Goal: Information Seeking & Learning: Learn about a topic

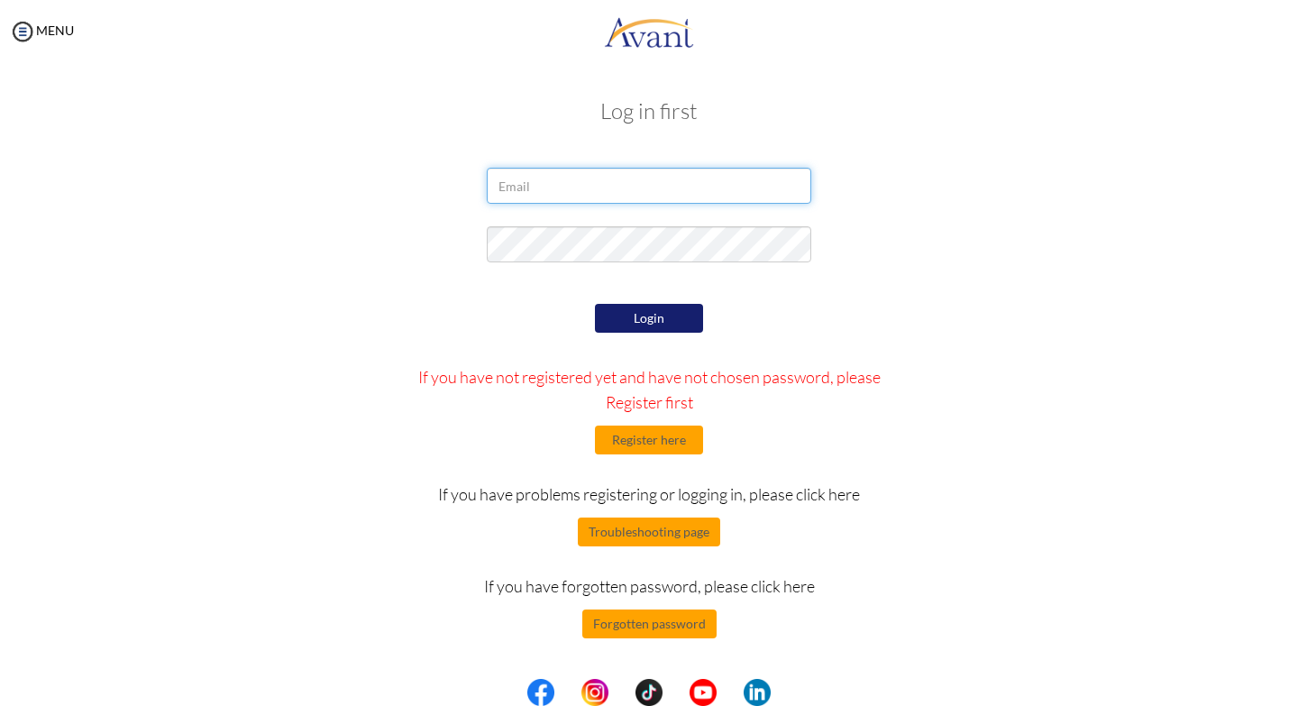
click at [581, 178] on input "email" at bounding box center [649, 186] width 325 height 36
type input "geofreyrono261@gmail.com"
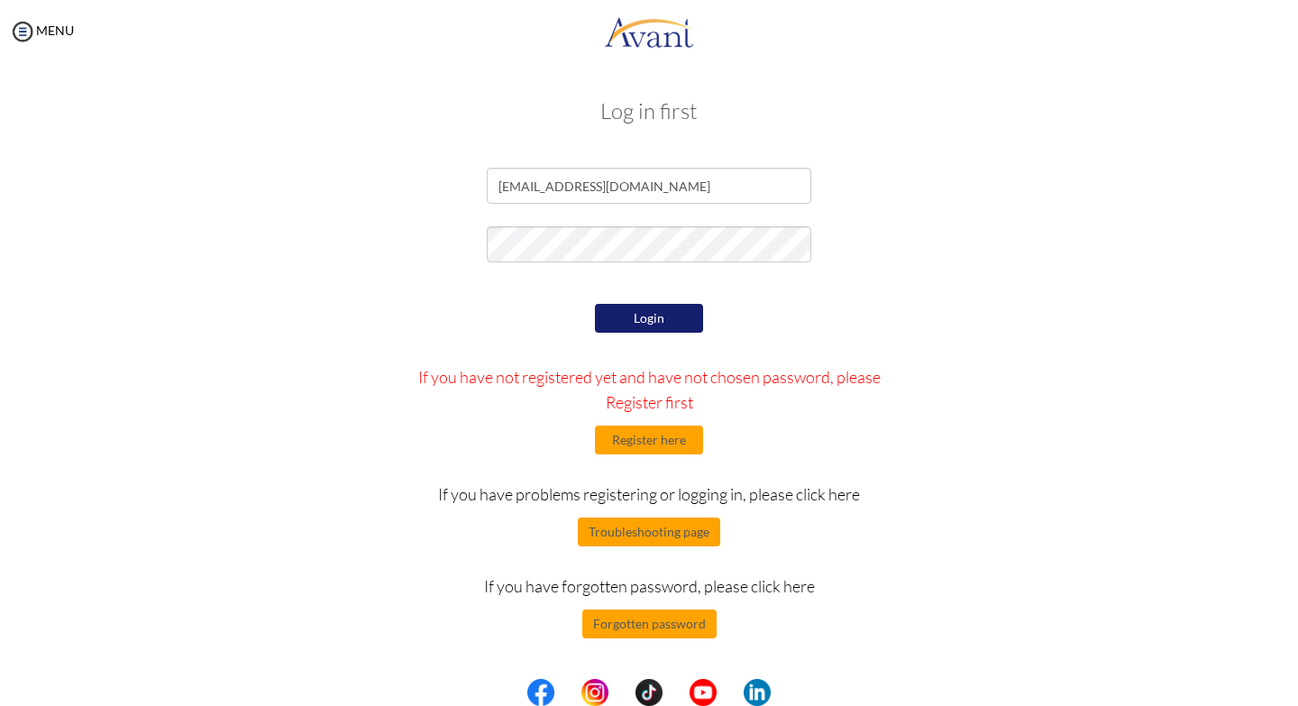
click at [656, 317] on button "Login" at bounding box center [649, 318] width 108 height 29
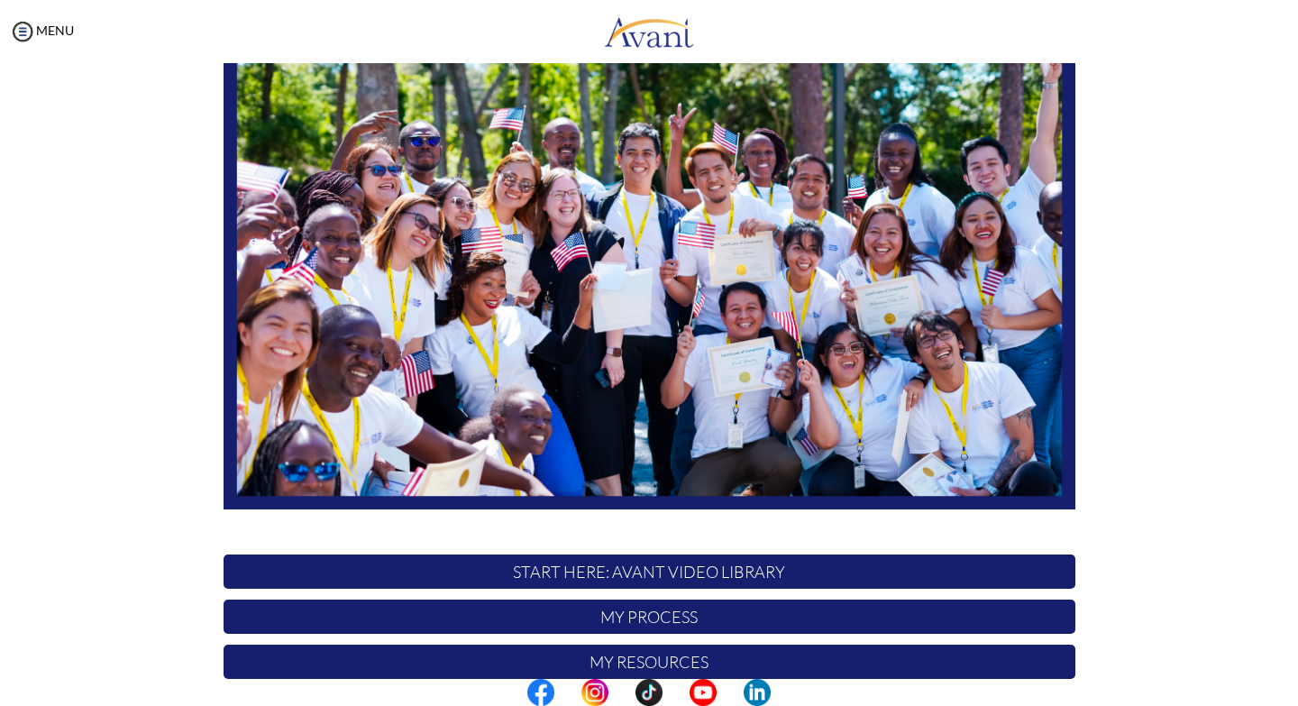
scroll to position [296, 0]
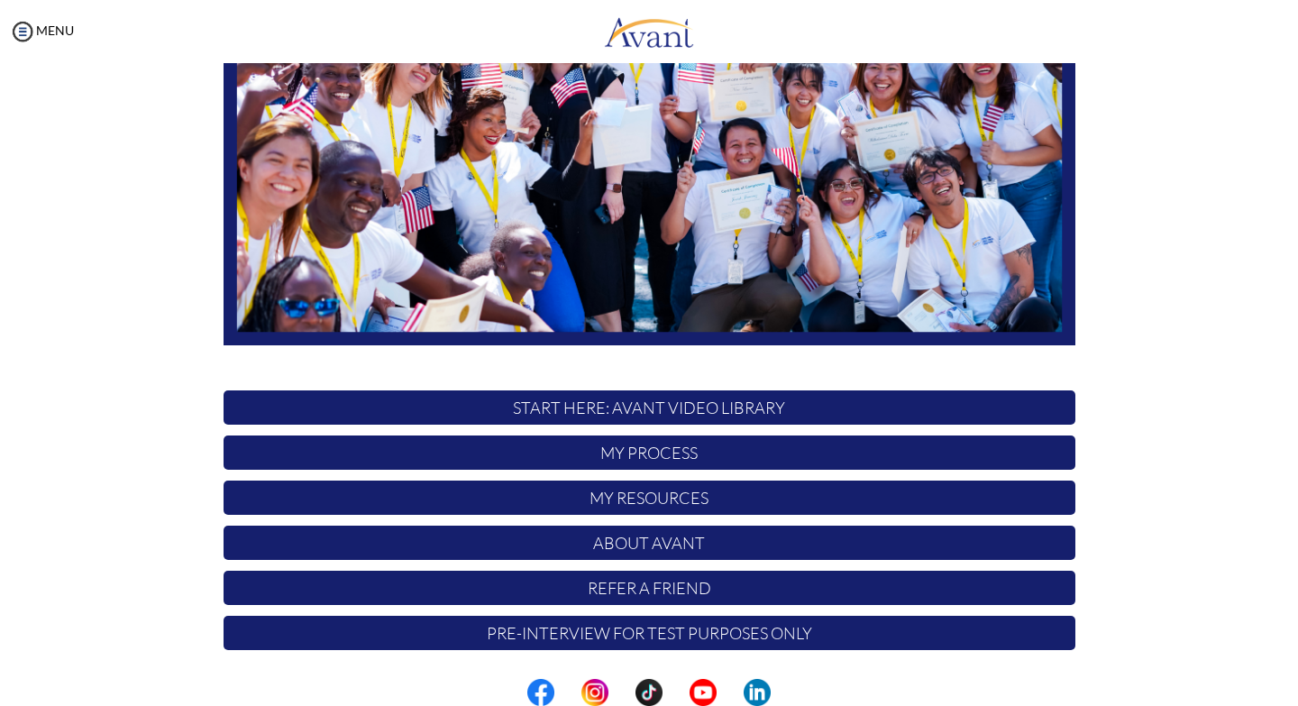
click at [642, 458] on p "My Process" at bounding box center [650, 452] width 852 height 34
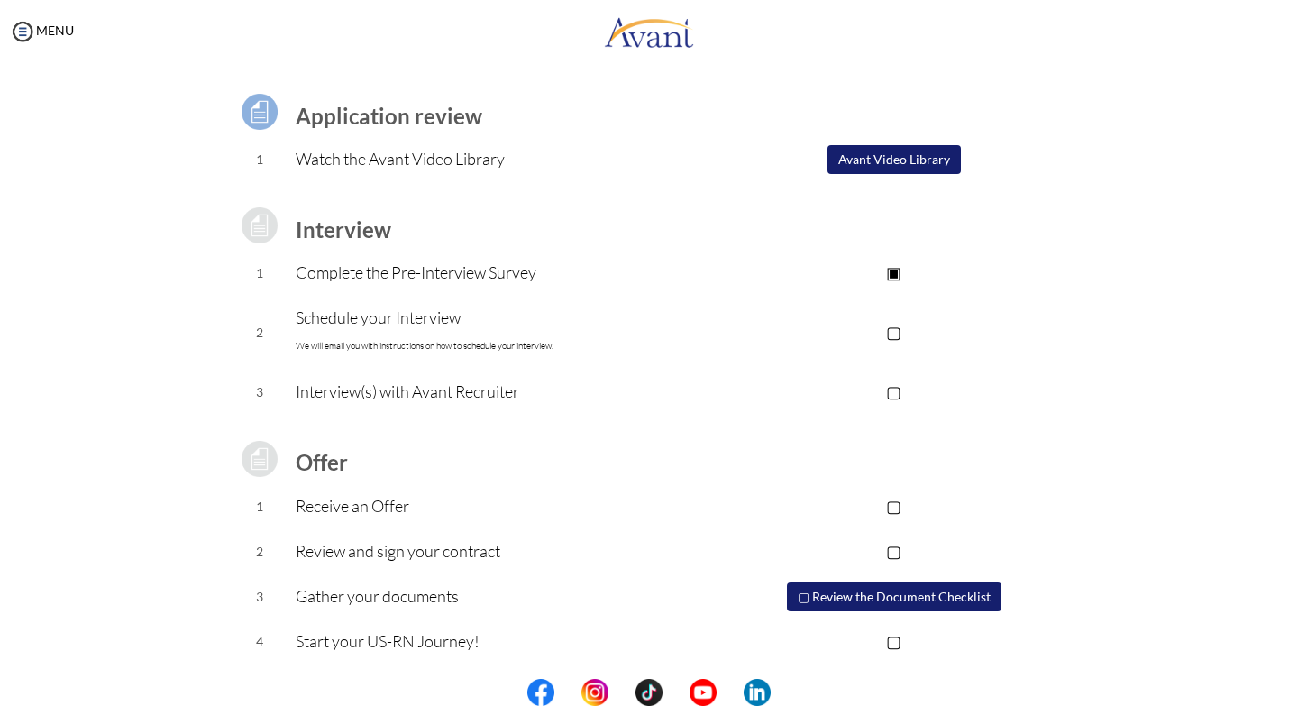
scroll to position [114, 0]
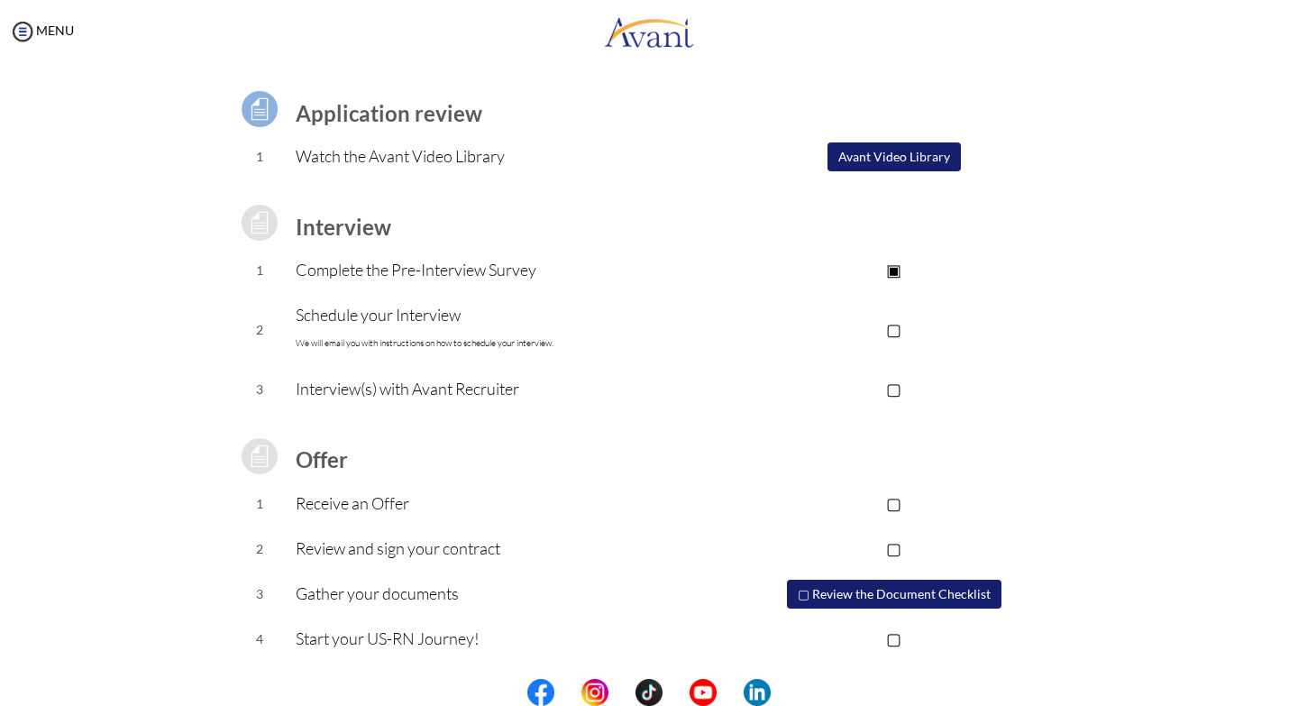
click at [892, 329] on p "▢" at bounding box center [893, 328] width 361 height 25
click at [892, 329] on p "▣" at bounding box center [893, 328] width 361 height 25
click at [508, 337] on font "We will email you with instructions on how to schedule your interview." at bounding box center [425, 343] width 258 height 12
click at [893, 332] on p "▢" at bounding box center [893, 328] width 361 height 25
click at [719, 344] on td "▣" at bounding box center [893, 330] width 361 height 74
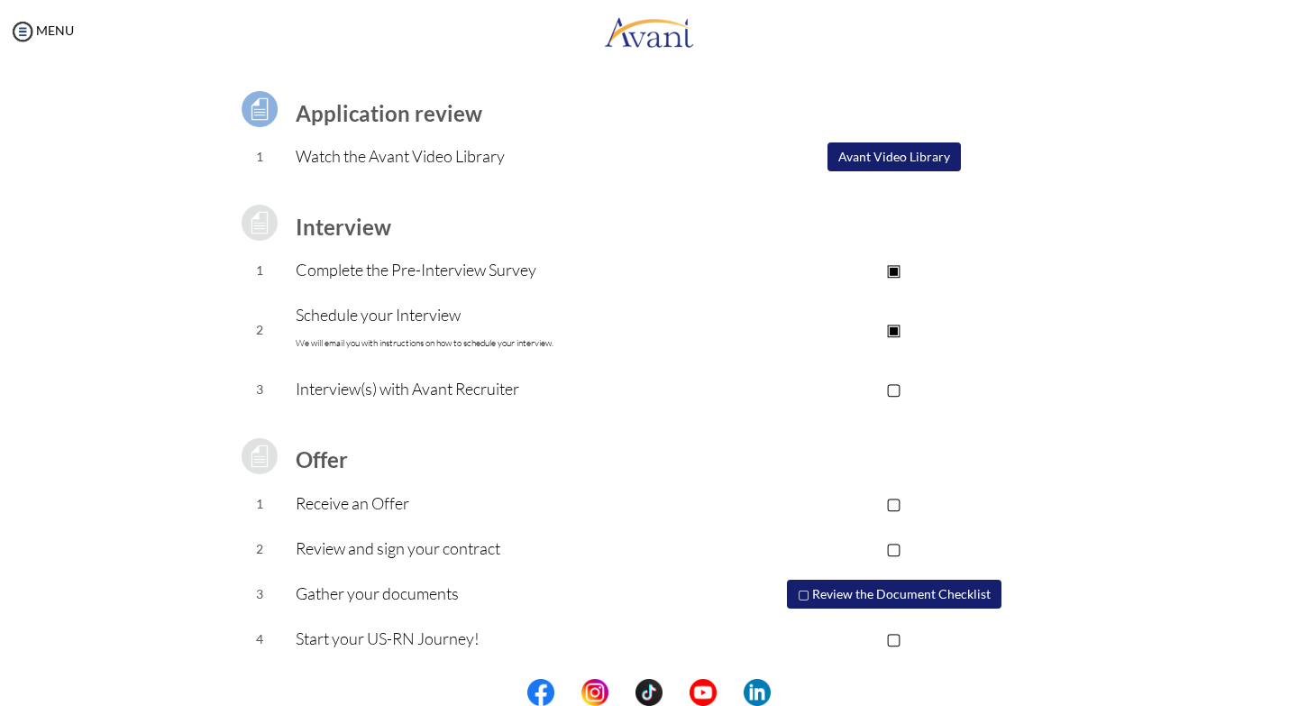
click at [570, 332] on p "Schedule your Interview We will email you with instructions on how to schedule …" at bounding box center [504, 329] width 417 height 54
click at [893, 331] on p "▣" at bounding box center [893, 328] width 361 height 25
click at [23, 34] on img at bounding box center [22, 31] width 27 height 27
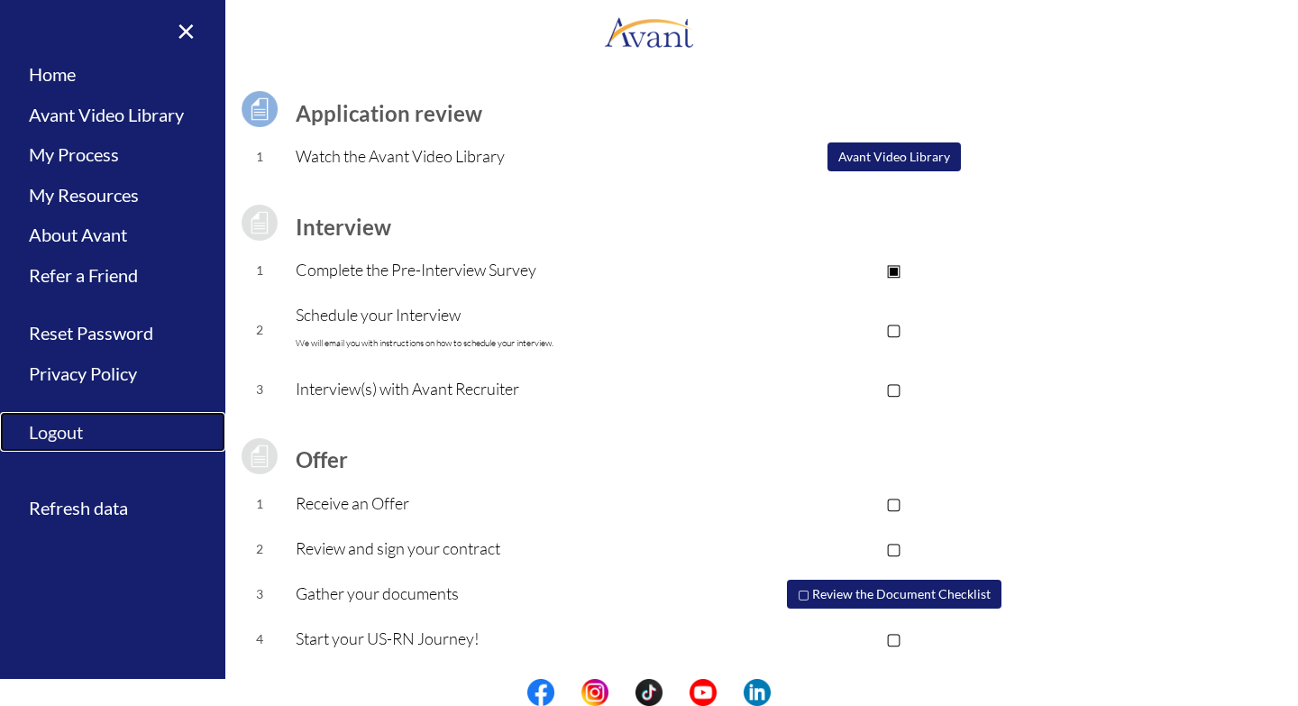
click at [59, 435] on link "Logout" at bounding box center [112, 432] width 225 height 41
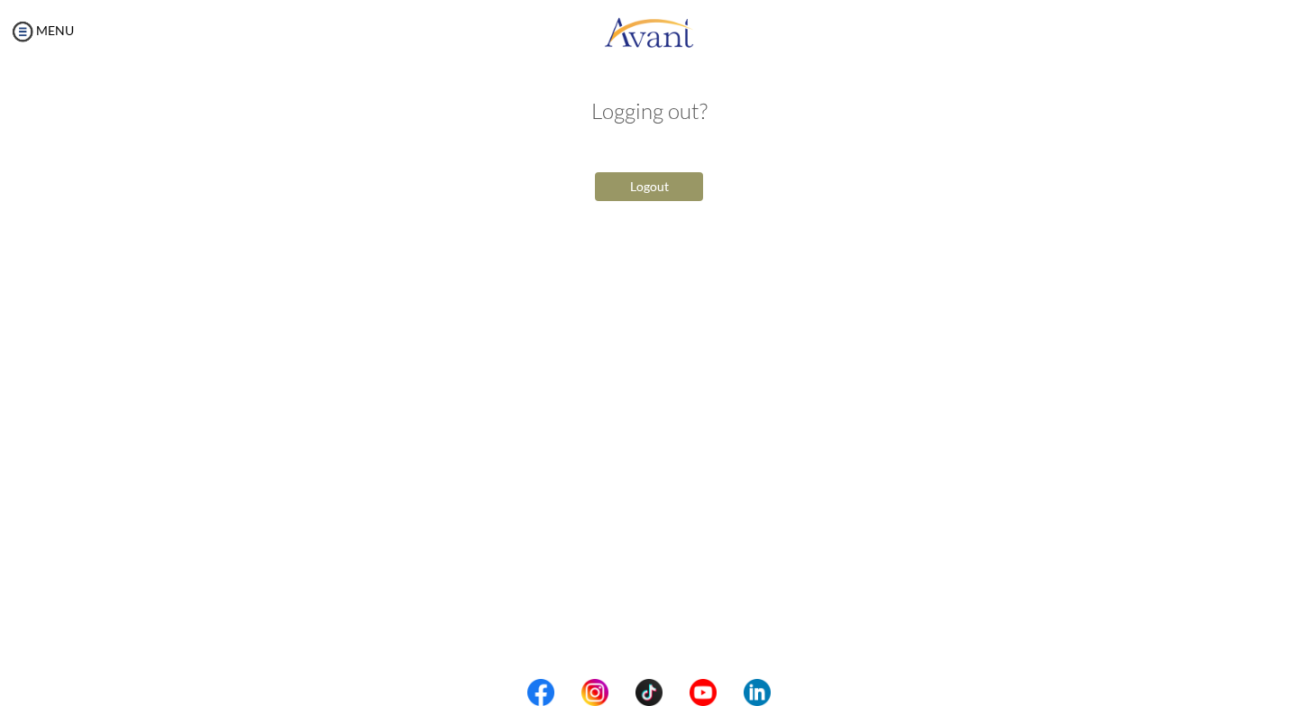
click at [646, 188] on button "Logout" at bounding box center [649, 186] width 108 height 29
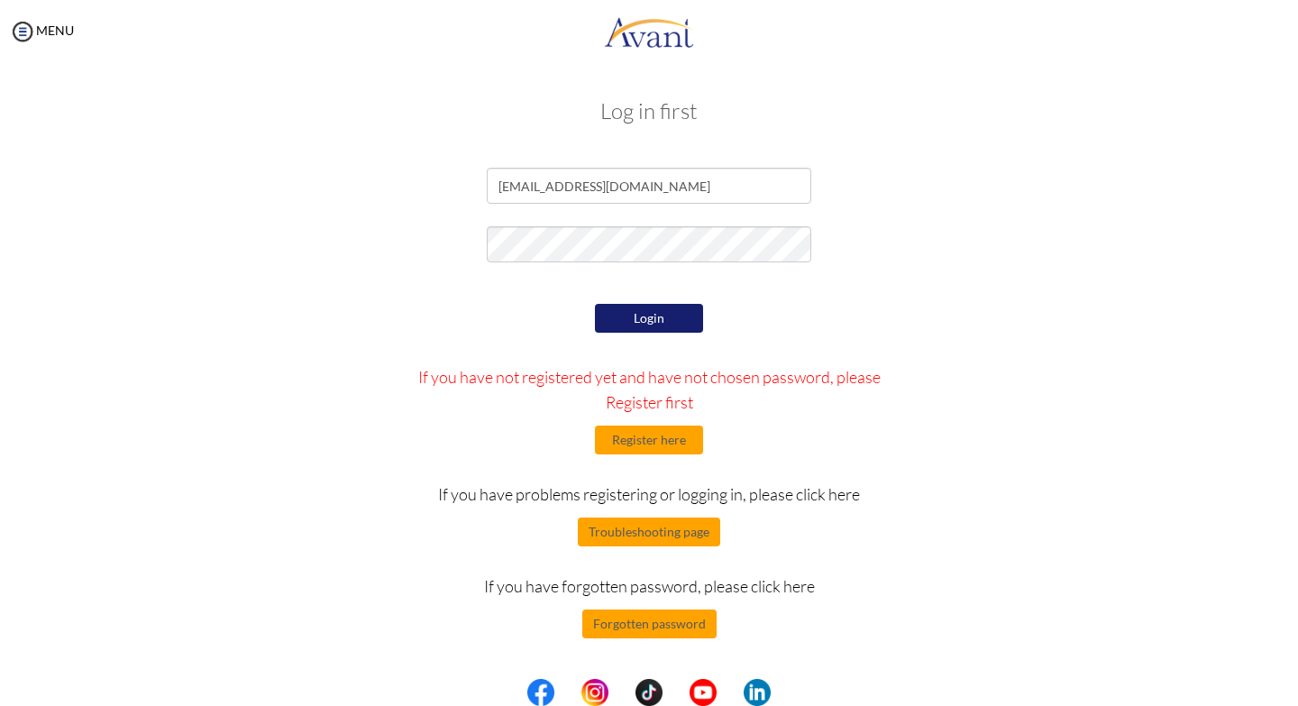
click at [992, 320] on div "Login If you have not registered yet and have not chosen password, please Regis…" at bounding box center [649, 468] width 1055 height 339
click at [682, 189] on input "geofreyrono261@gmail.com" at bounding box center [649, 186] width 325 height 36
click at [1017, 259] on div at bounding box center [649, 248] width 1055 height 45
click at [669, 185] on input "geofreyrono261@gmail.com" at bounding box center [649, 186] width 325 height 36
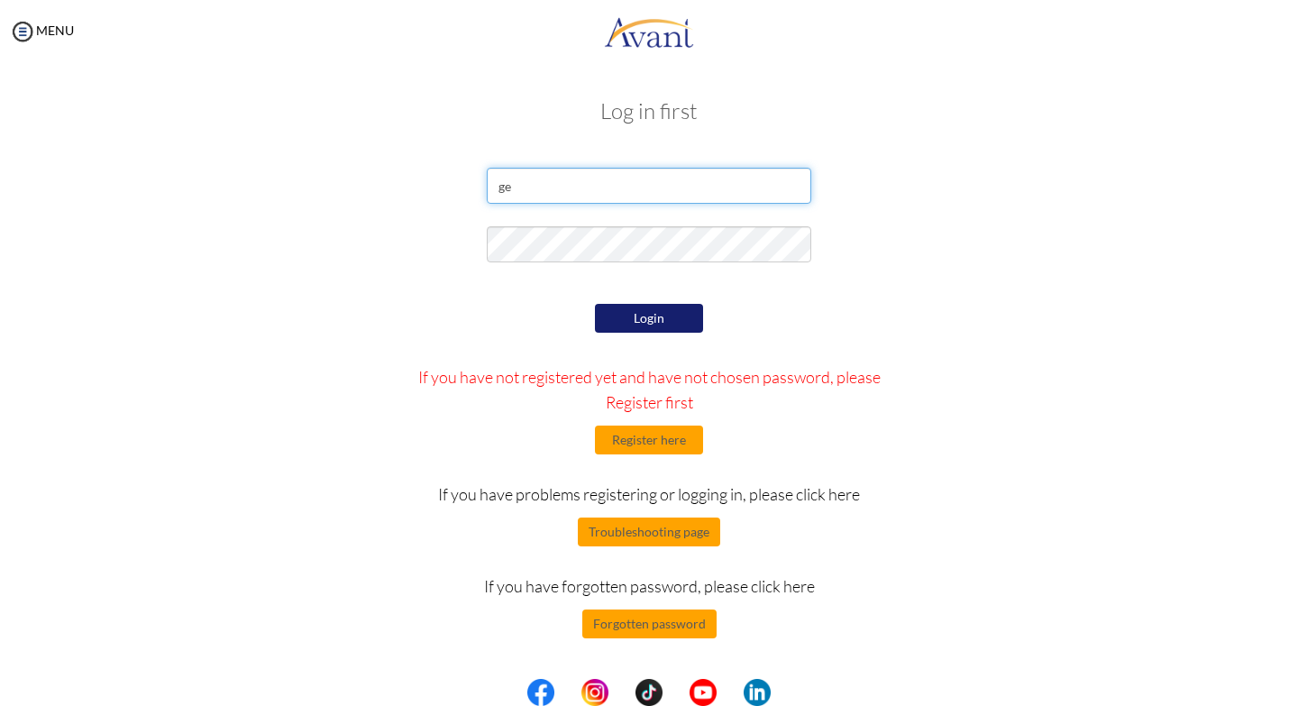
type input "g"
click at [1011, 207] on div at bounding box center [649, 190] width 1055 height 45
click at [542, 188] on input "email" at bounding box center [649, 186] width 325 height 36
type input "geofreyrono261@gmail.com"
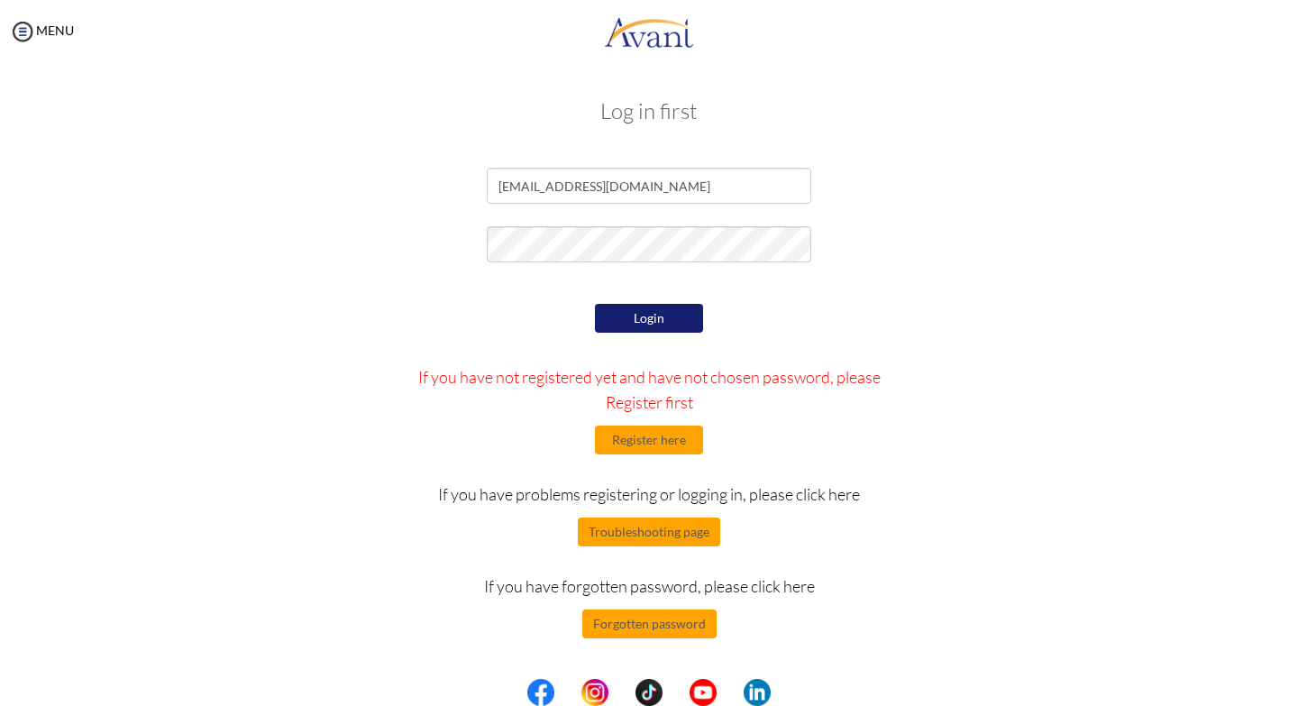
click at [651, 319] on button "Login" at bounding box center [649, 318] width 108 height 29
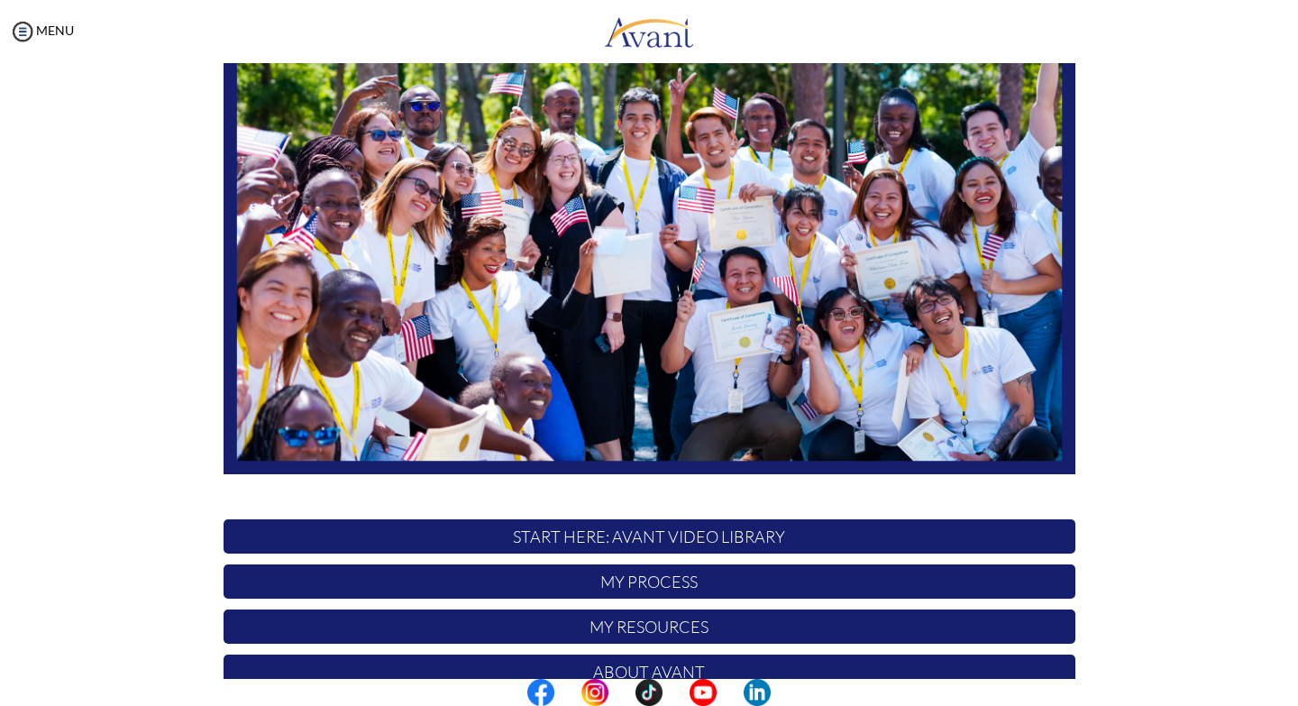
scroll to position [296, 0]
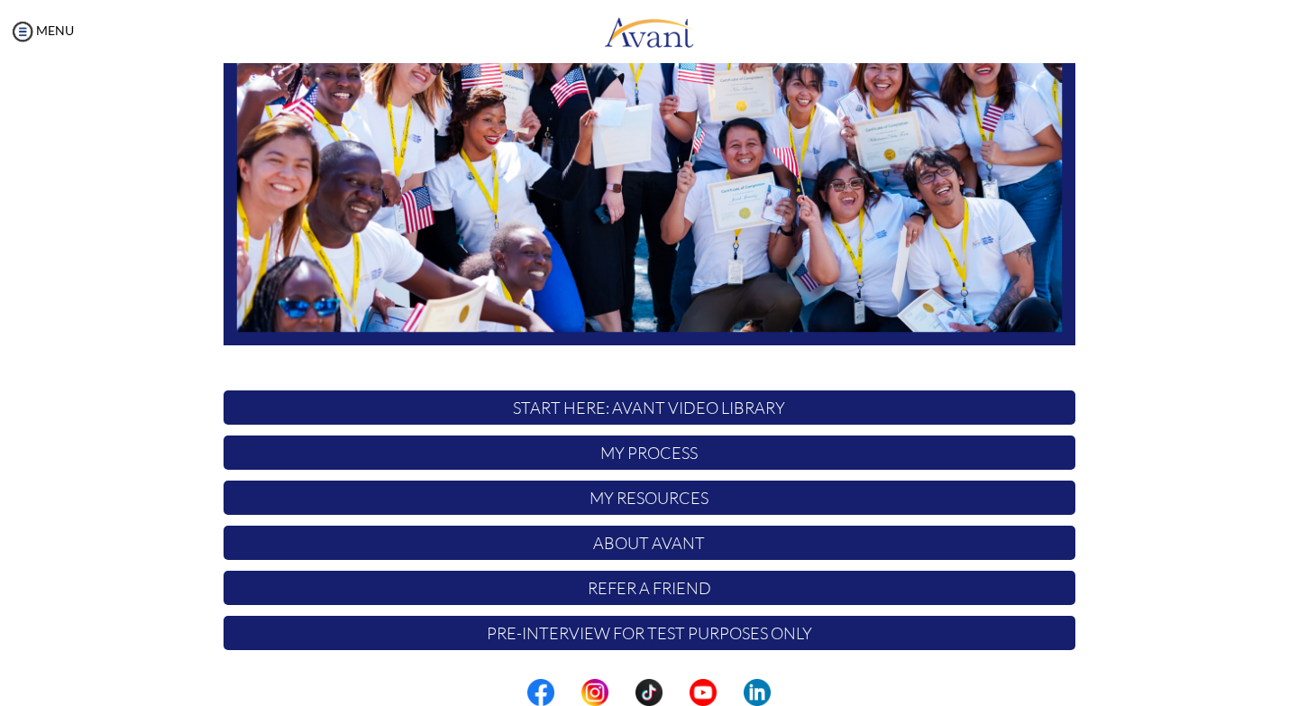
click at [908, 520] on div "Hi Geoffrey! START HERE: Avant Video Library My Process My Resources About Avan…" at bounding box center [649, 222] width 879 height 875
click at [649, 451] on p "My Process" at bounding box center [650, 452] width 852 height 34
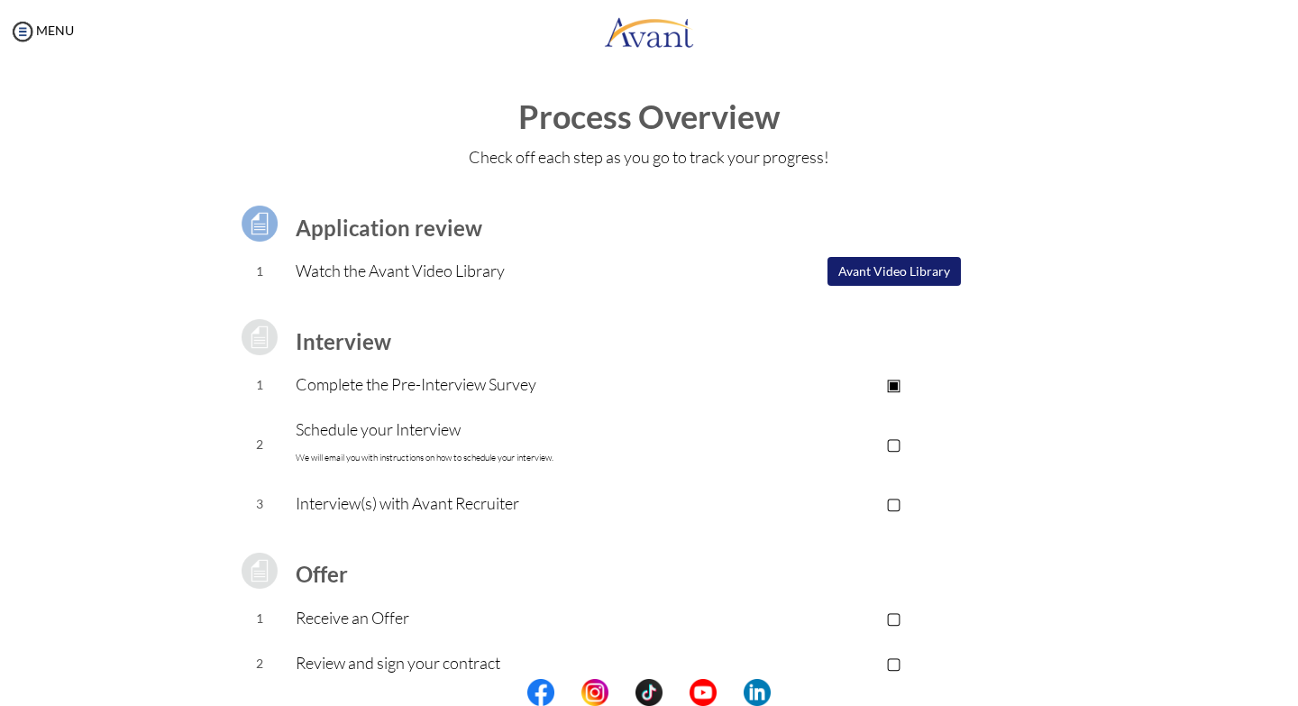
click at [871, 270] on button "Avant Video Library" at bounding box center [894, 271] width 133 height 29
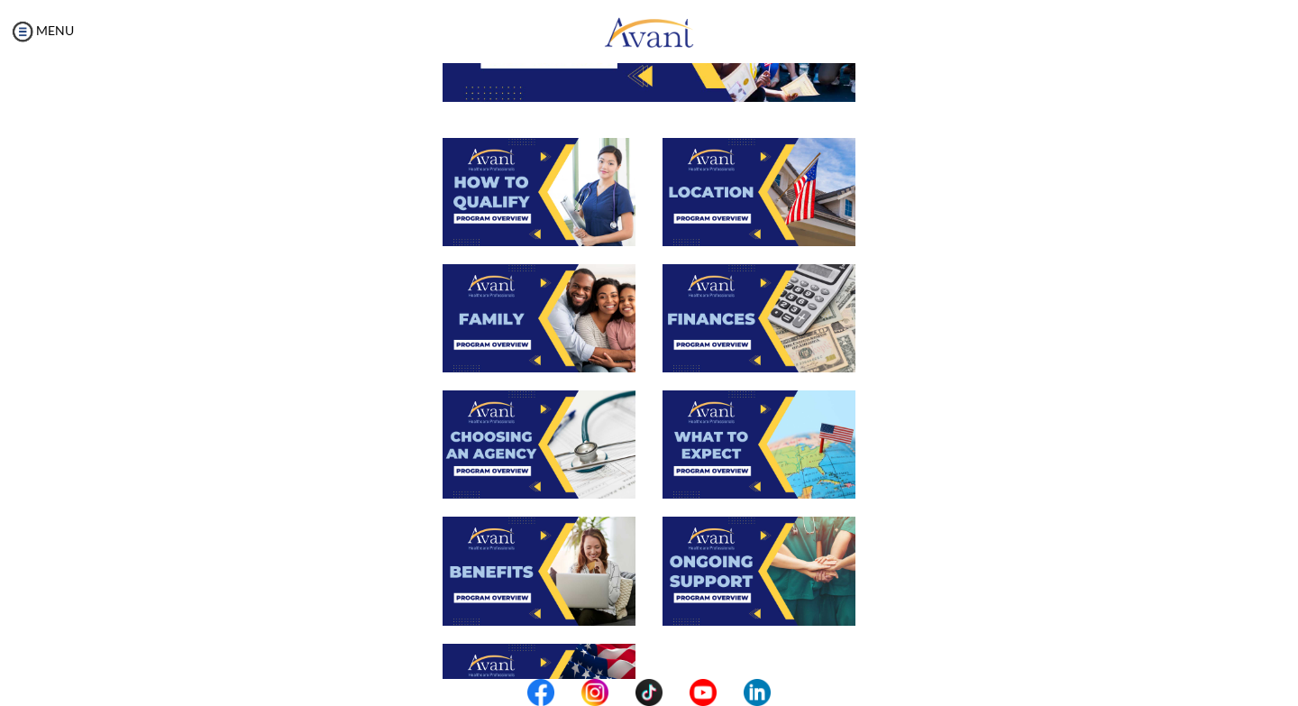
scroll to position [90, 0]
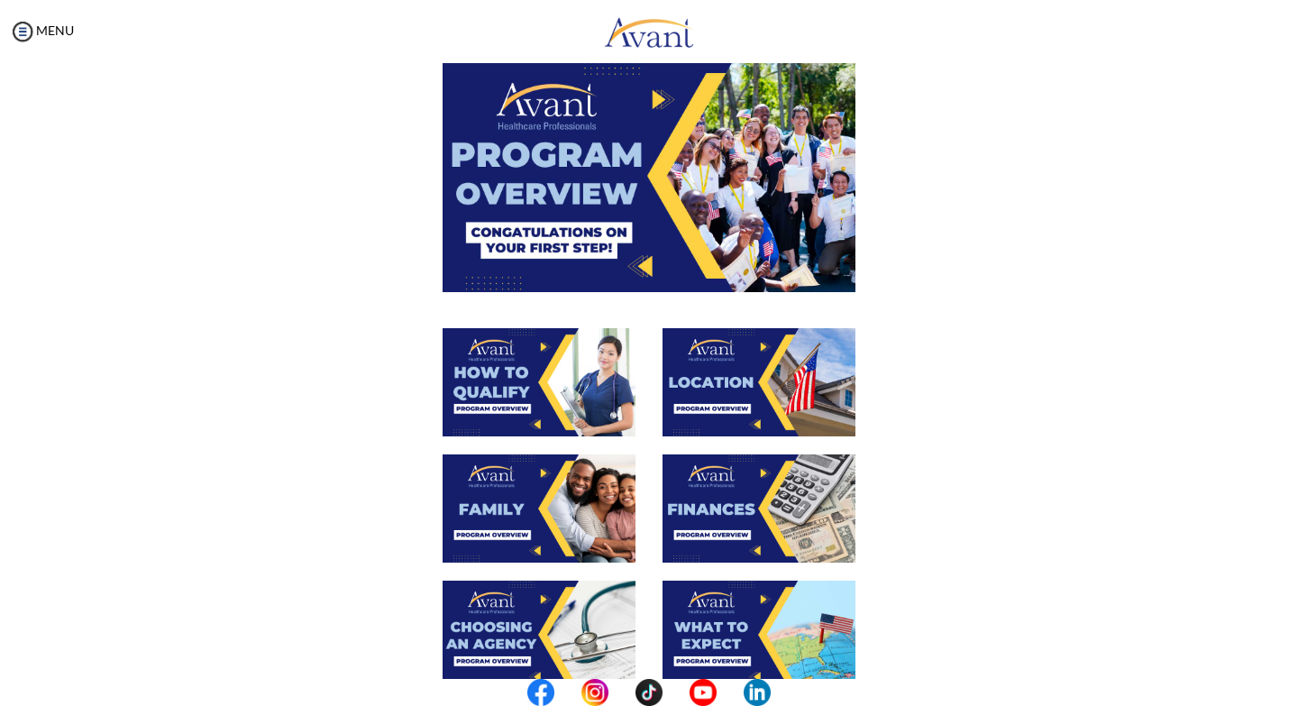
click at [520, 392] on img at bounding box center [539, 382] width 193 height 108
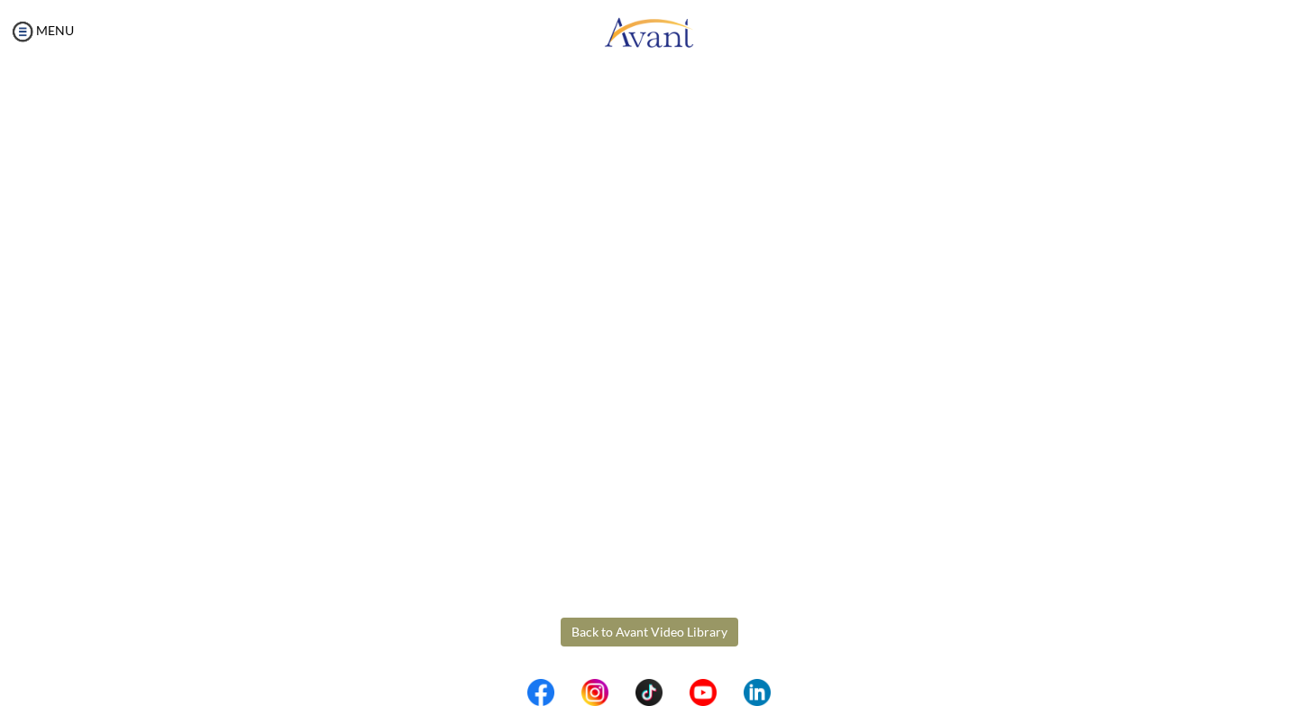
scroll to position [181, 0]
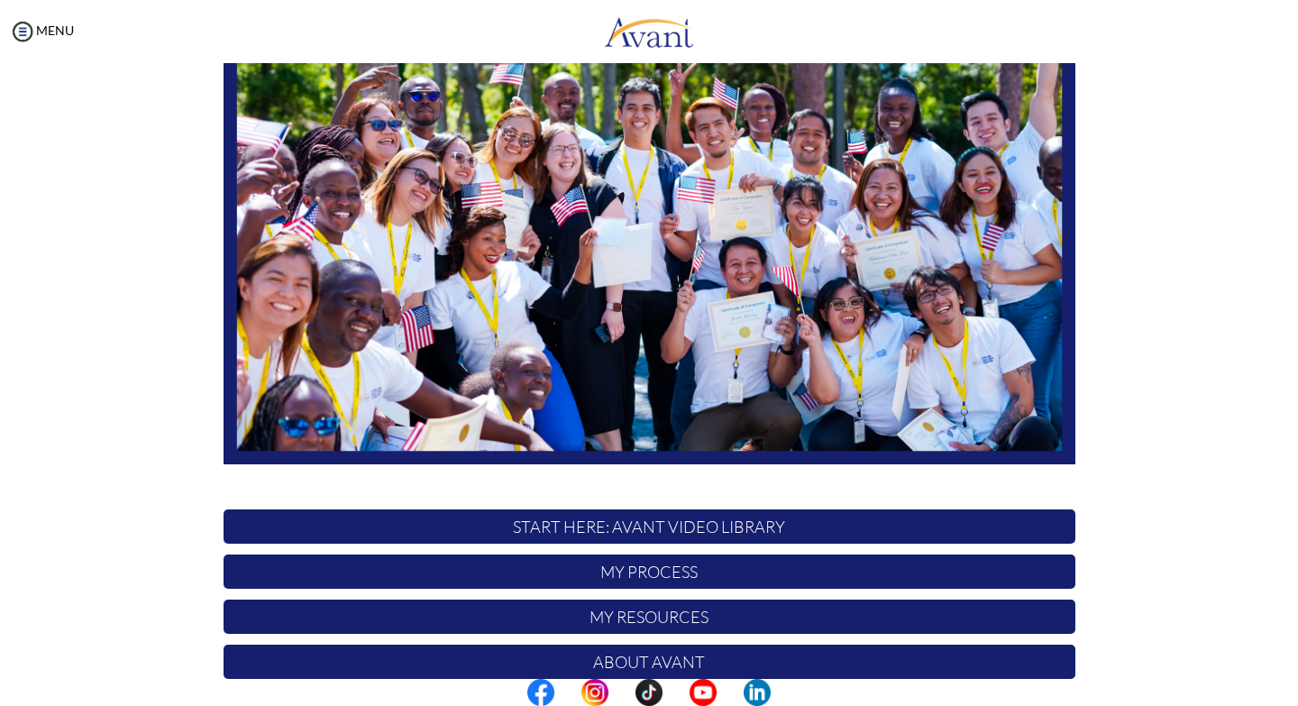
scroll to position [180, 0]
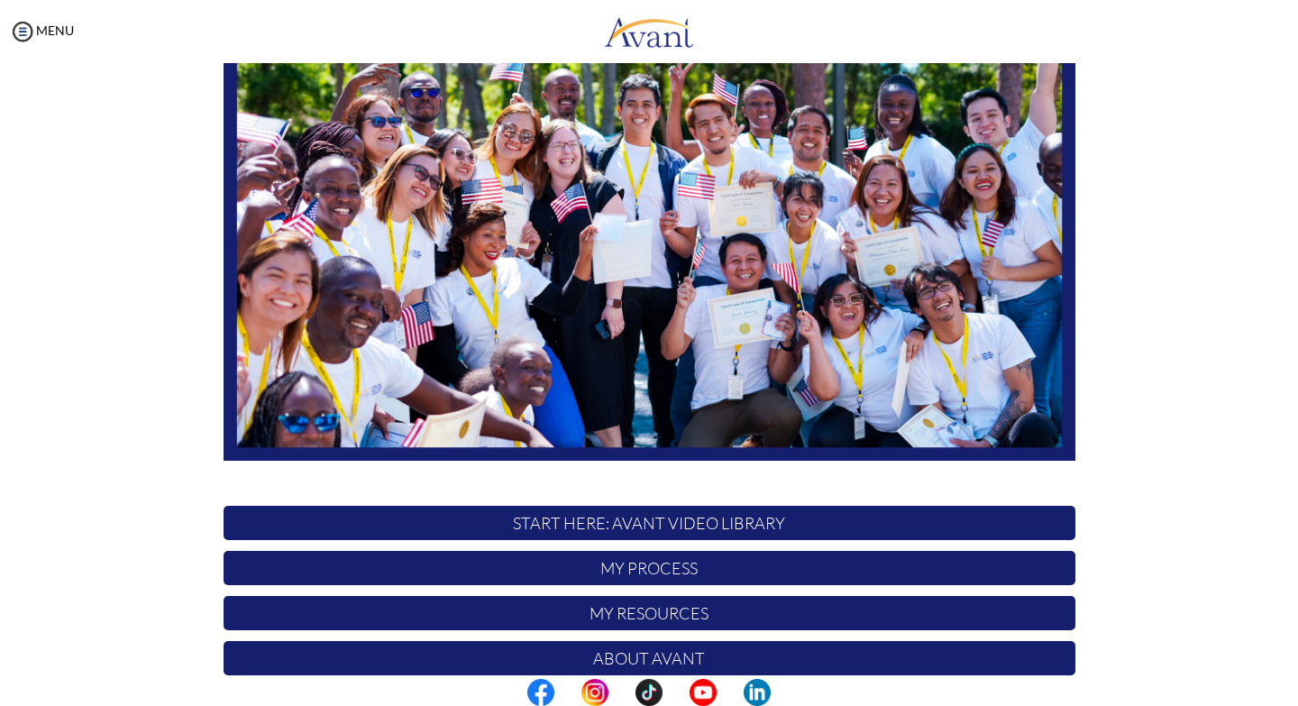
click at [734, 526] on p "START HERE: Avant Video Library" at bounding box center [650, 523] width 852 height 34
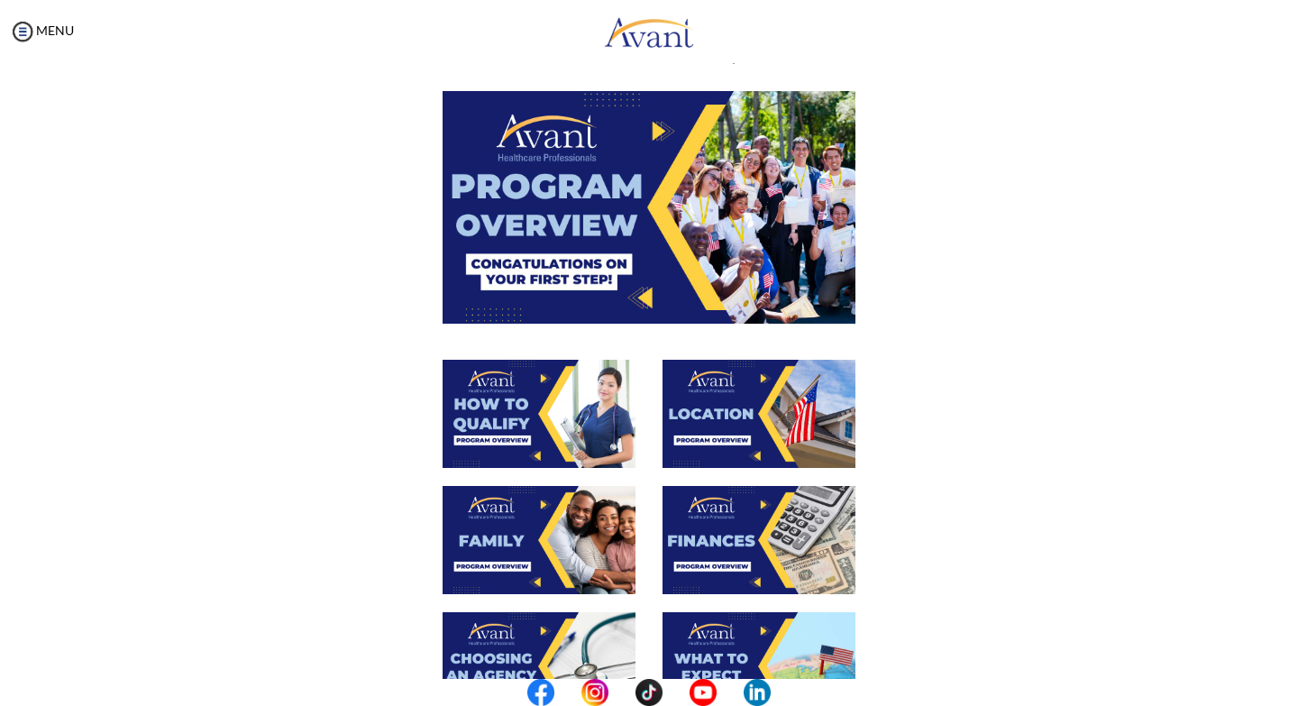
scroll to position [90, 0]
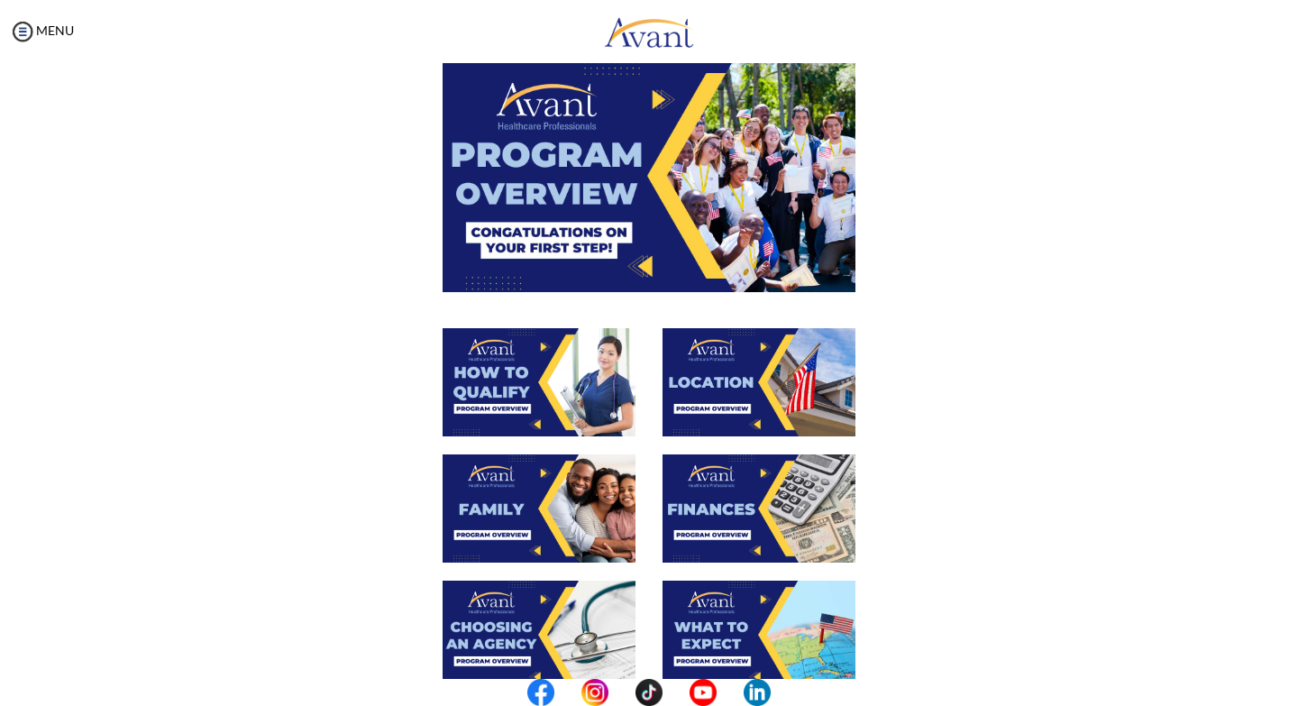
click at [544, 514] on img at bounding box center [539, 508] width 193 height 108
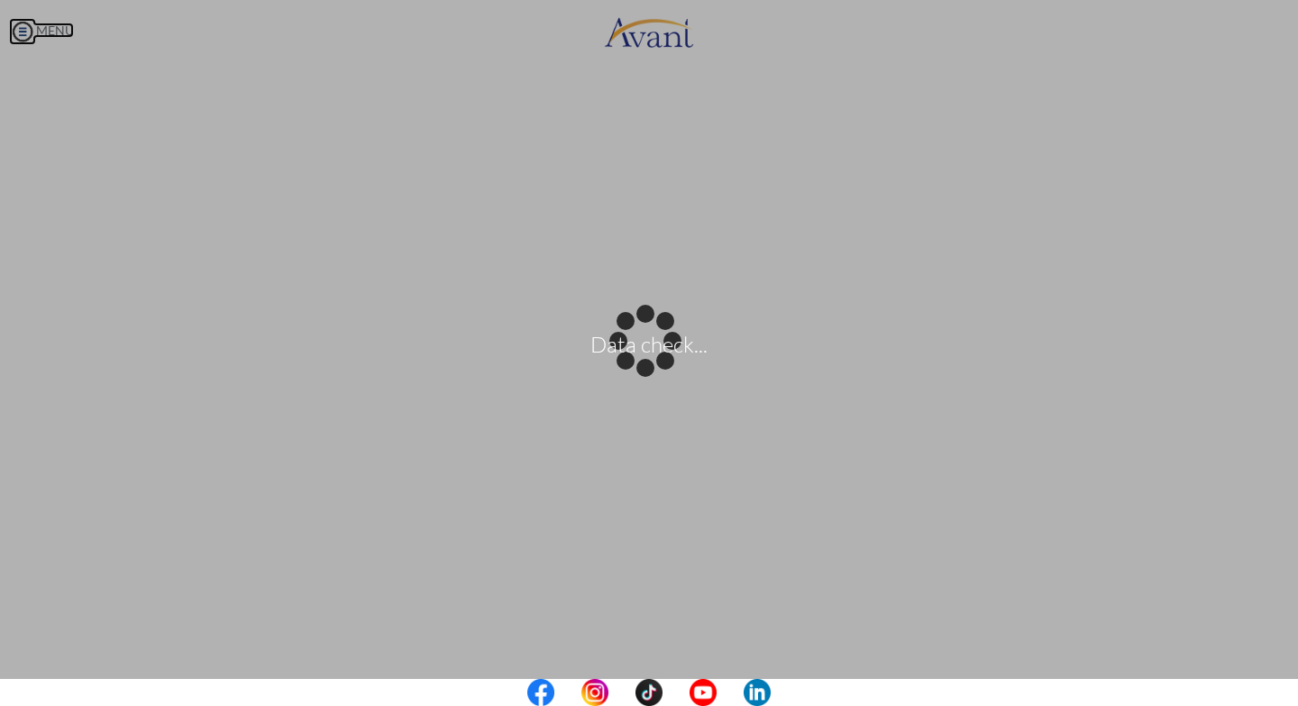
click at [53, 32] on body "Data check... Maintenance break. Please come back in 2 hours. MENU My Status Wh…" at bounding box center [649, 353] width 1298 height 706
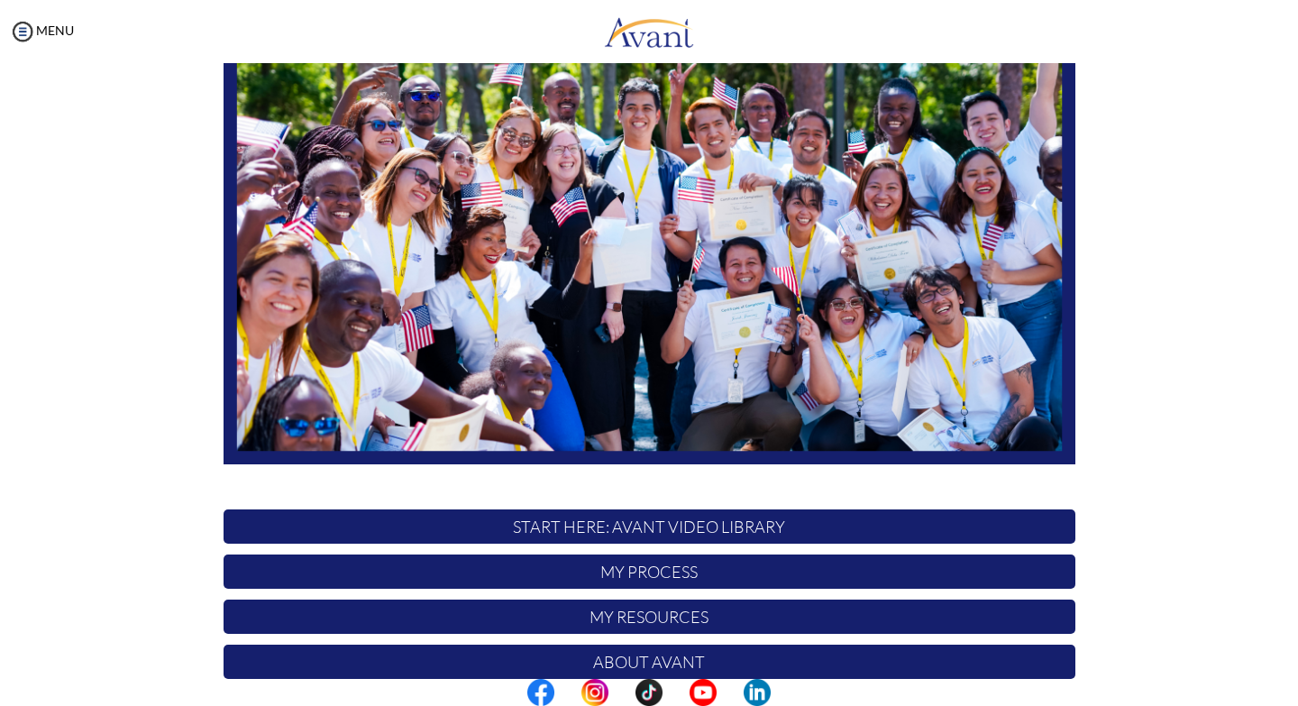
scroll to position [270, 0]
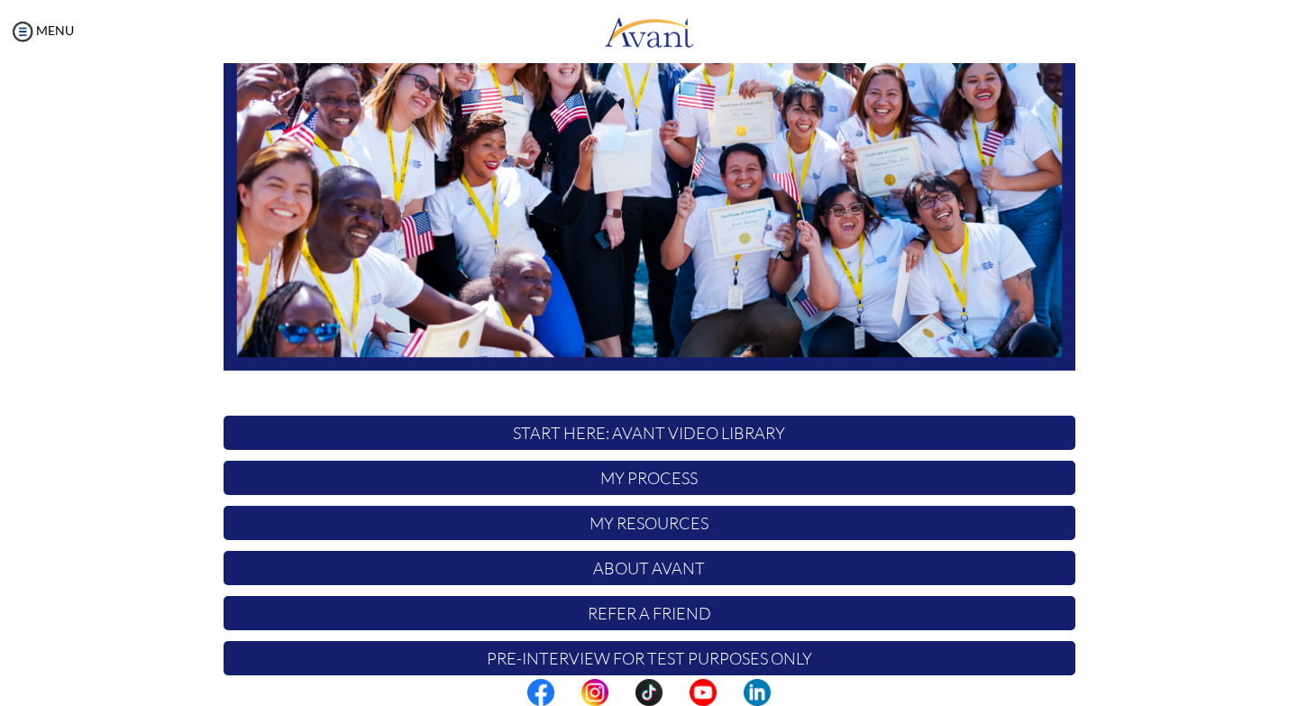
click at [663, 436] on p "START HERE: Avant Video Library" at bounding box center [650, 433] width 852 height 34
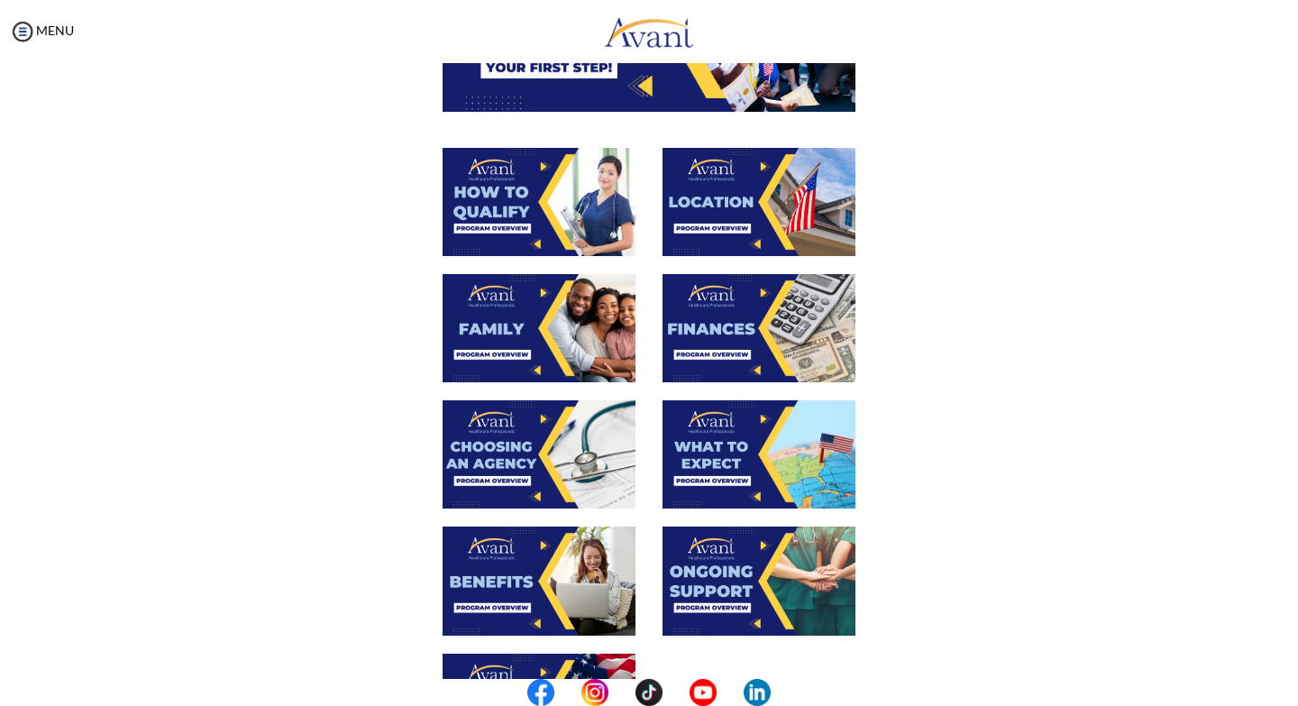
click at [743, 324] on img at bounding box center [759, 328] width 193 height 108
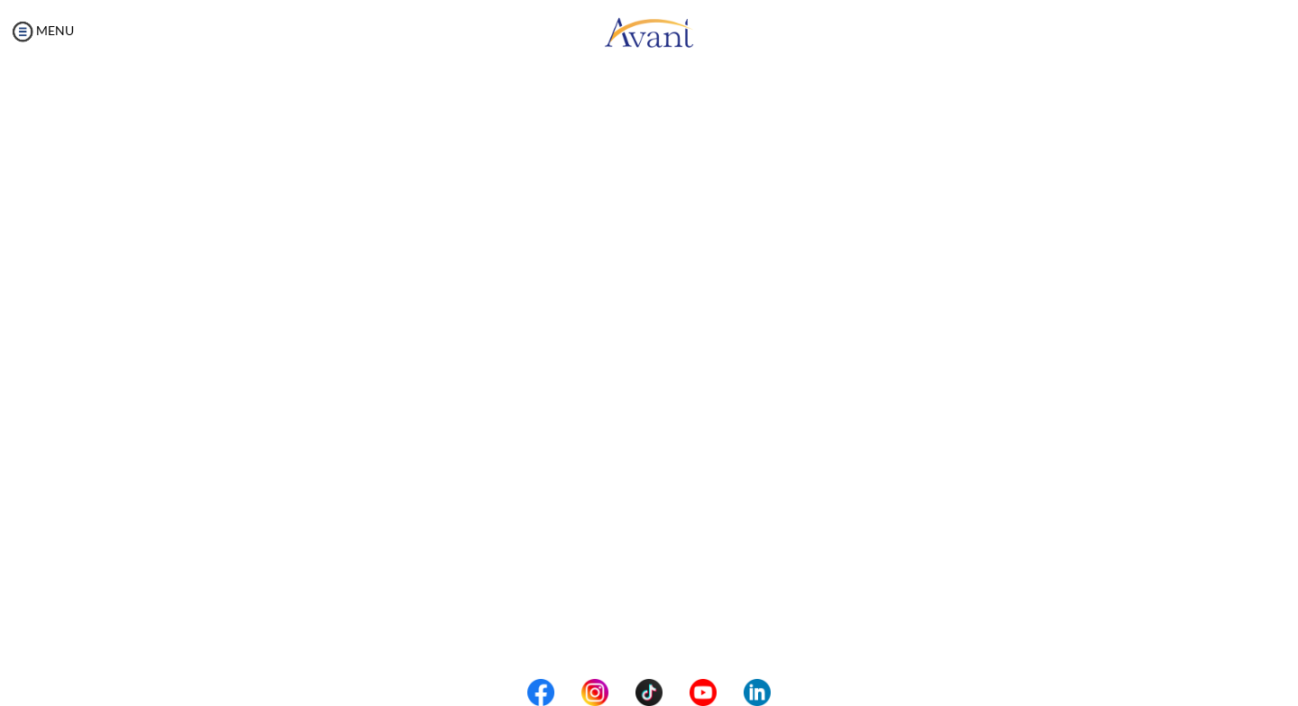
scroll to position [180, 0]
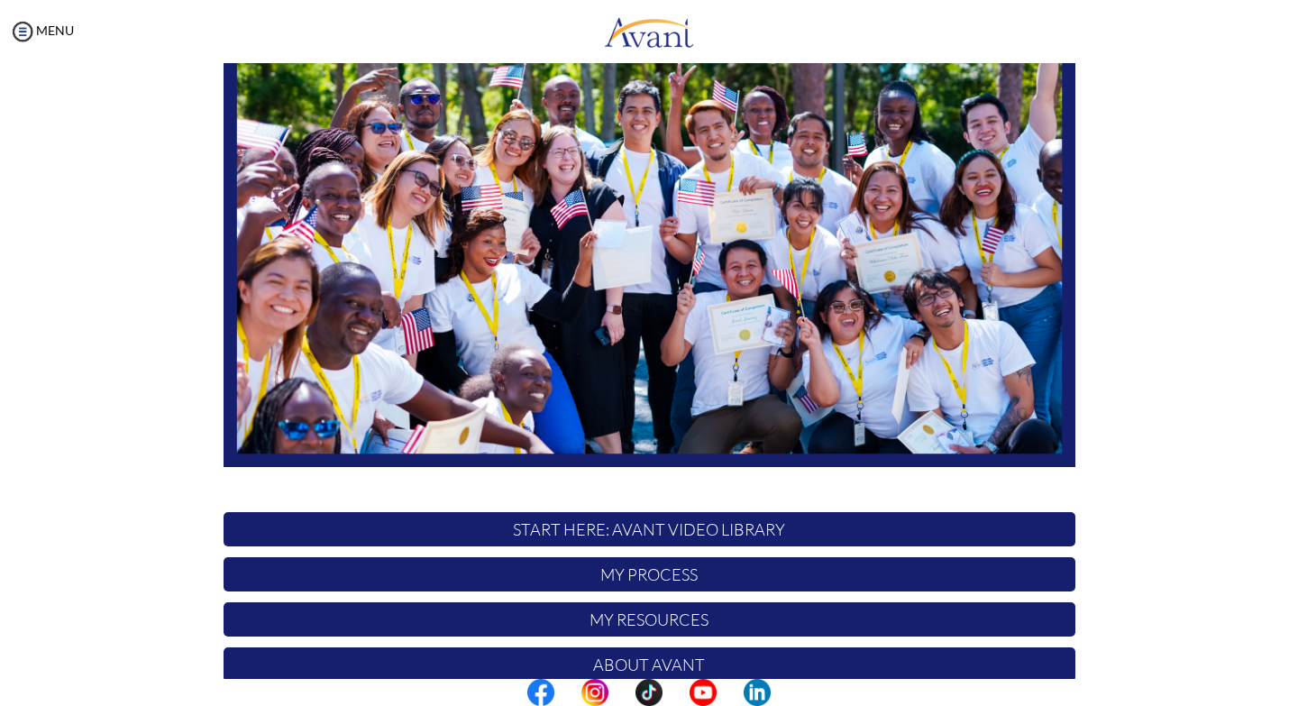
scroll to position [206, 0]
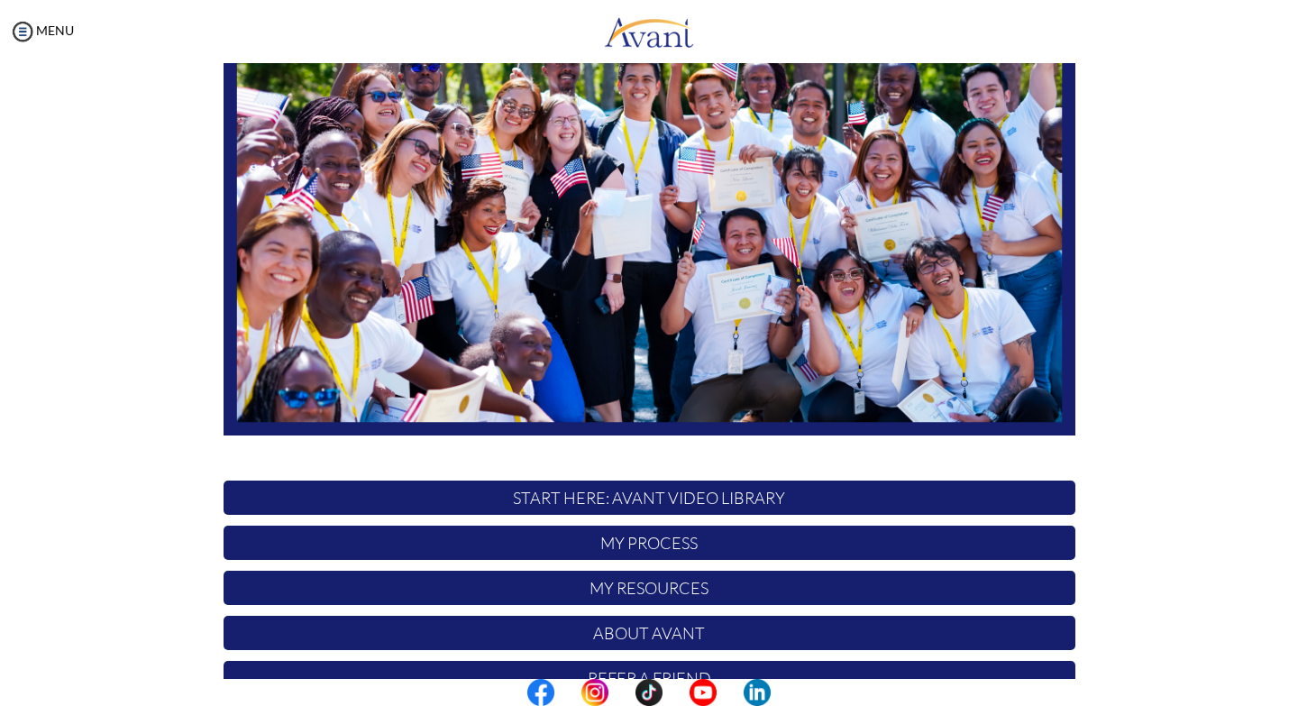
click at [700, 501] on p "START HERE: Avant Video Library" at bounding box center [650, 497] width 852 height 34
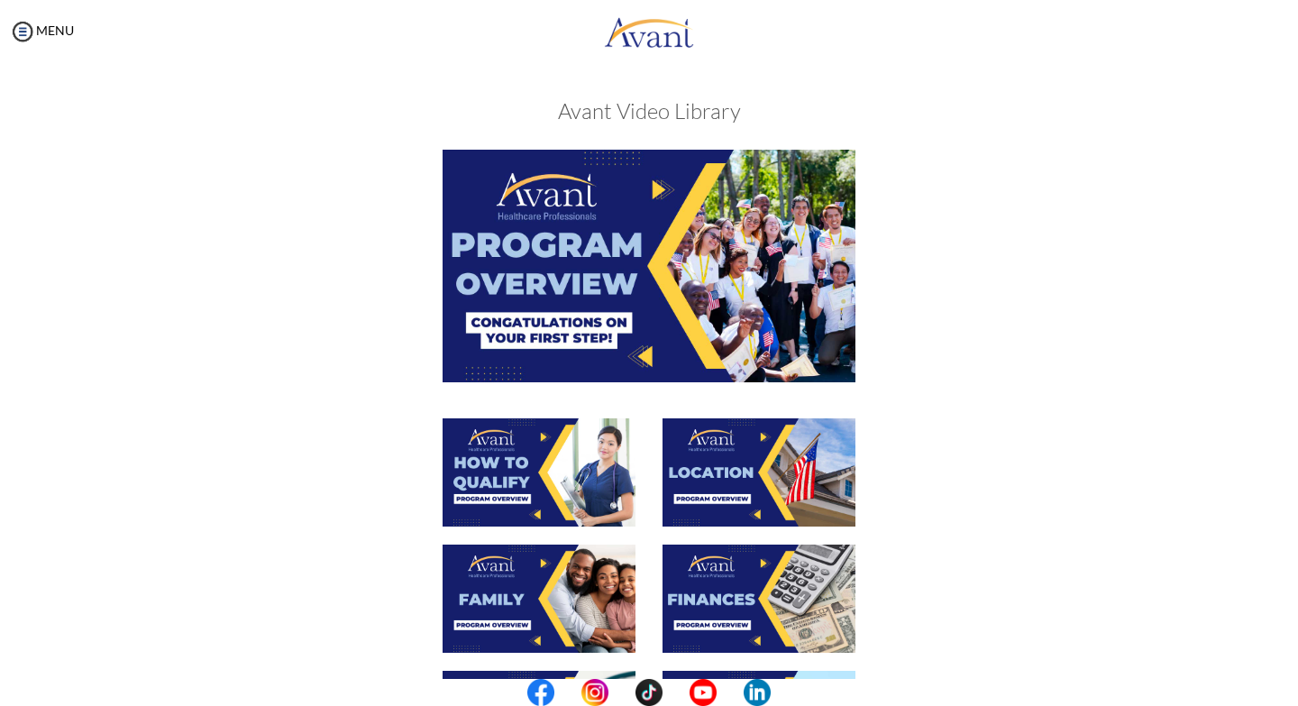
click at [734, 457] on img at bounding box center [759, 472] width 193 height 108
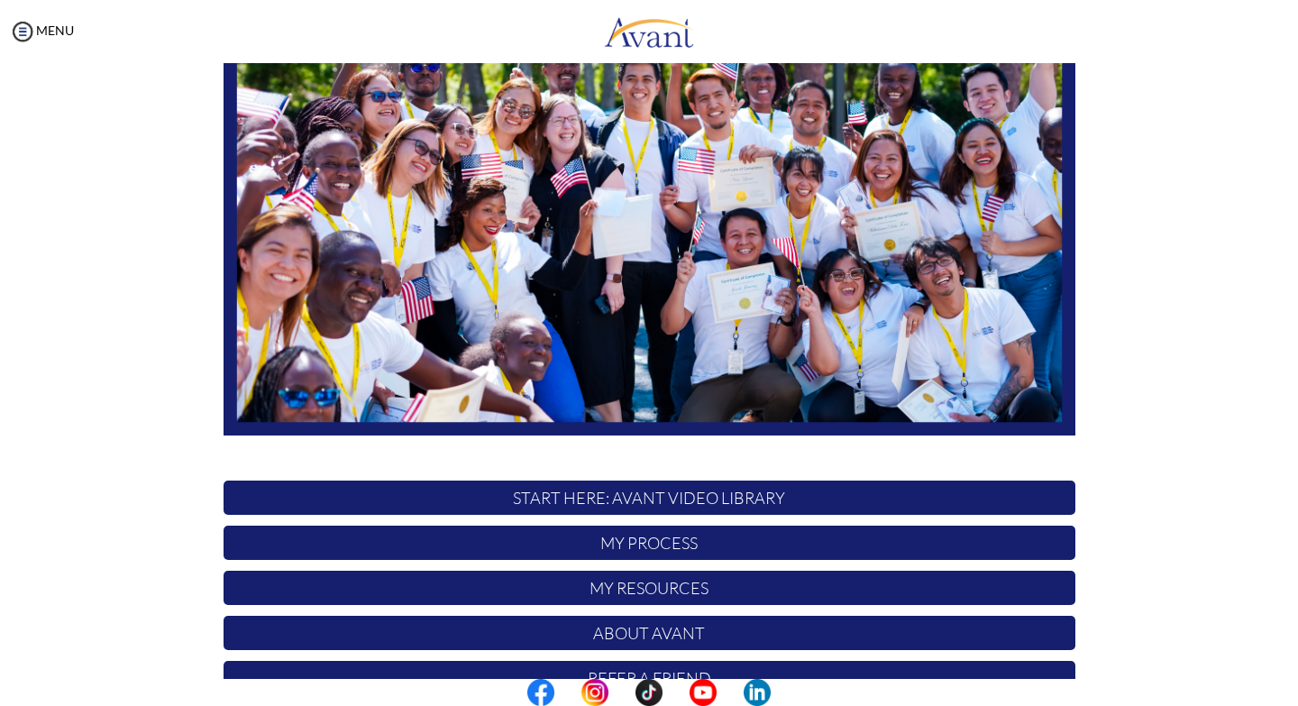
scroll to position [270, 0]
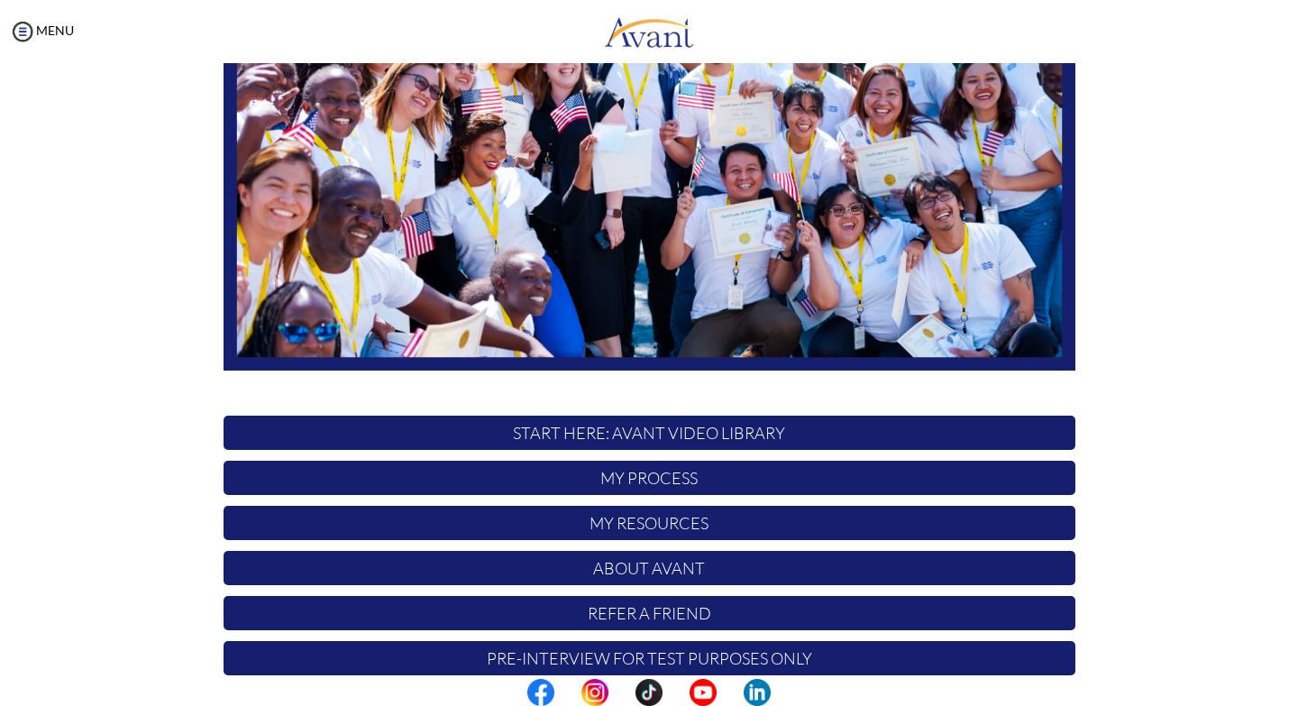
click at [654, 436] on p "START HERE: Avant Video Library" at bounding box center [650, 433] width 852 height 34
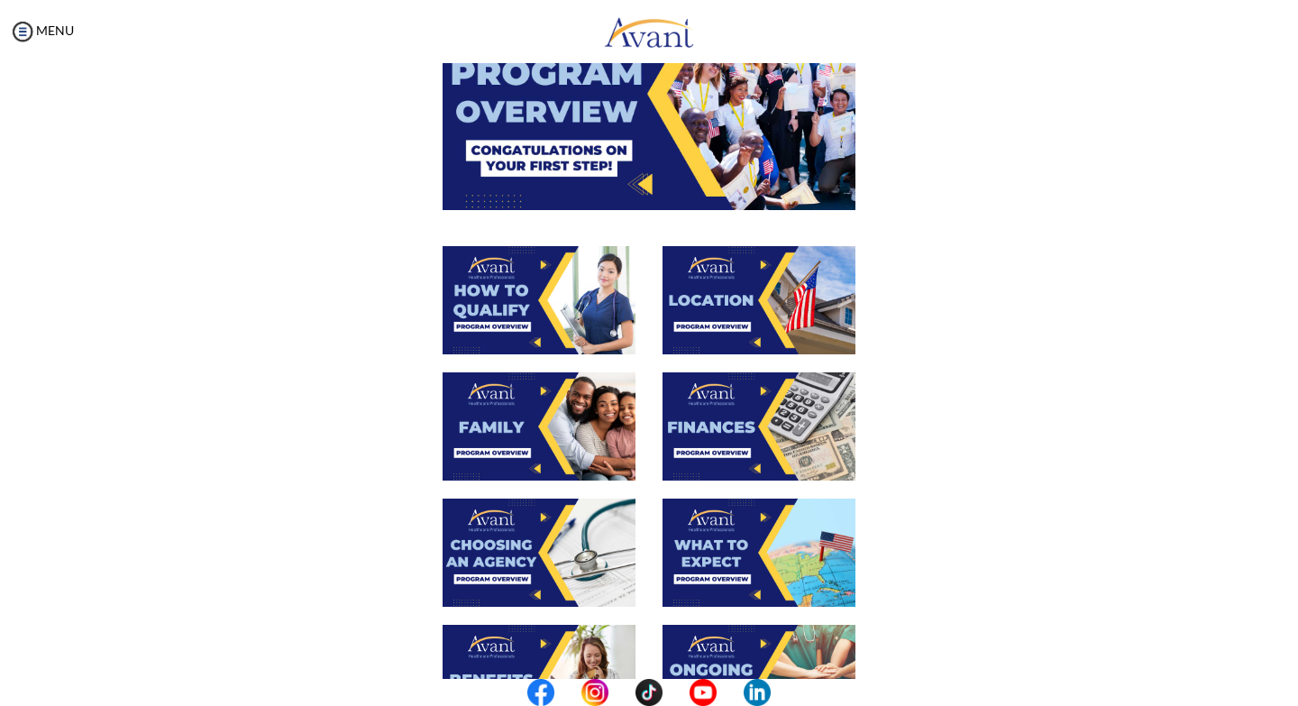
scroll to position [180, 0]
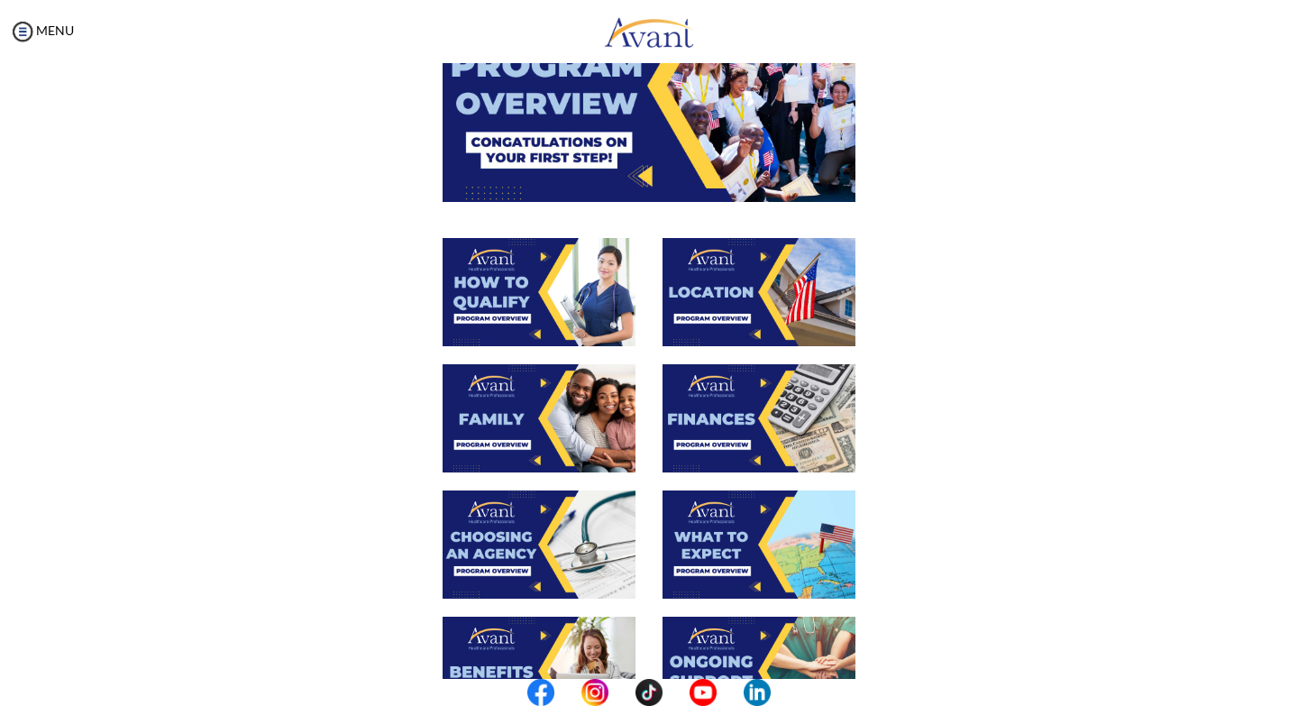
click at [729, 560] on img at bounding box center [759, 544] width 193 height 108
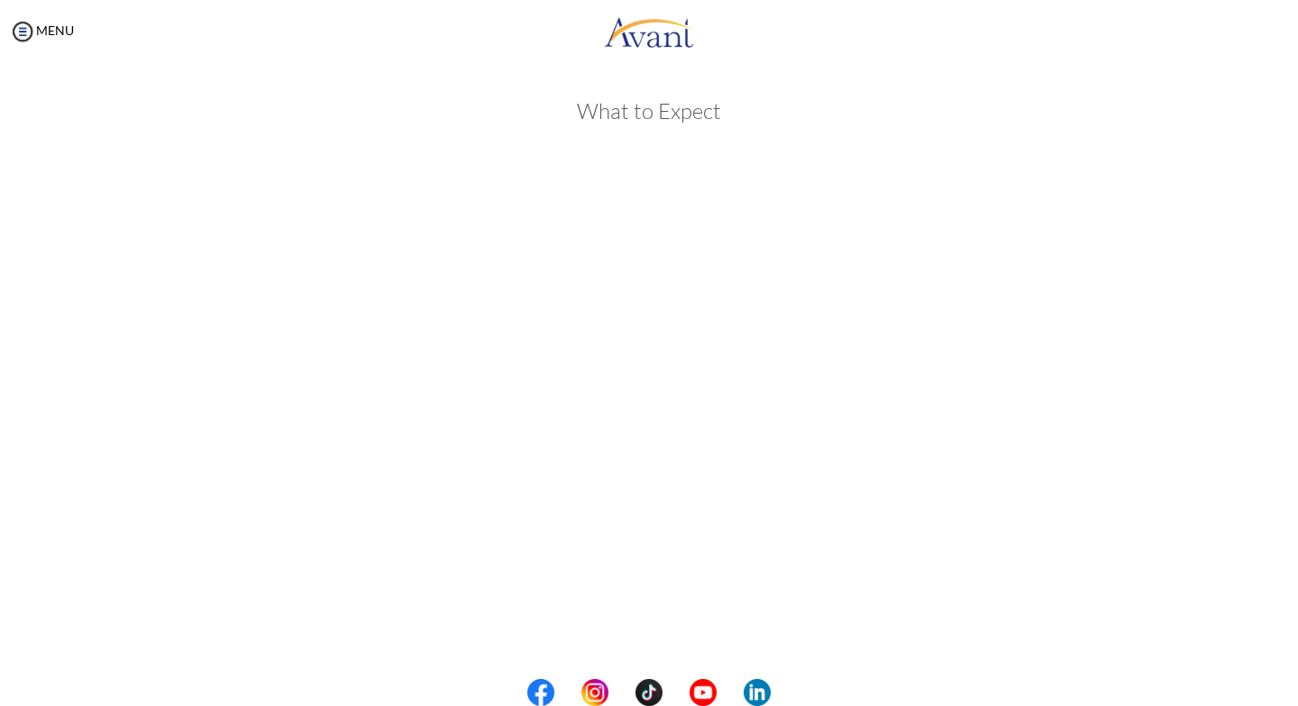
scroll to position [373, 0]
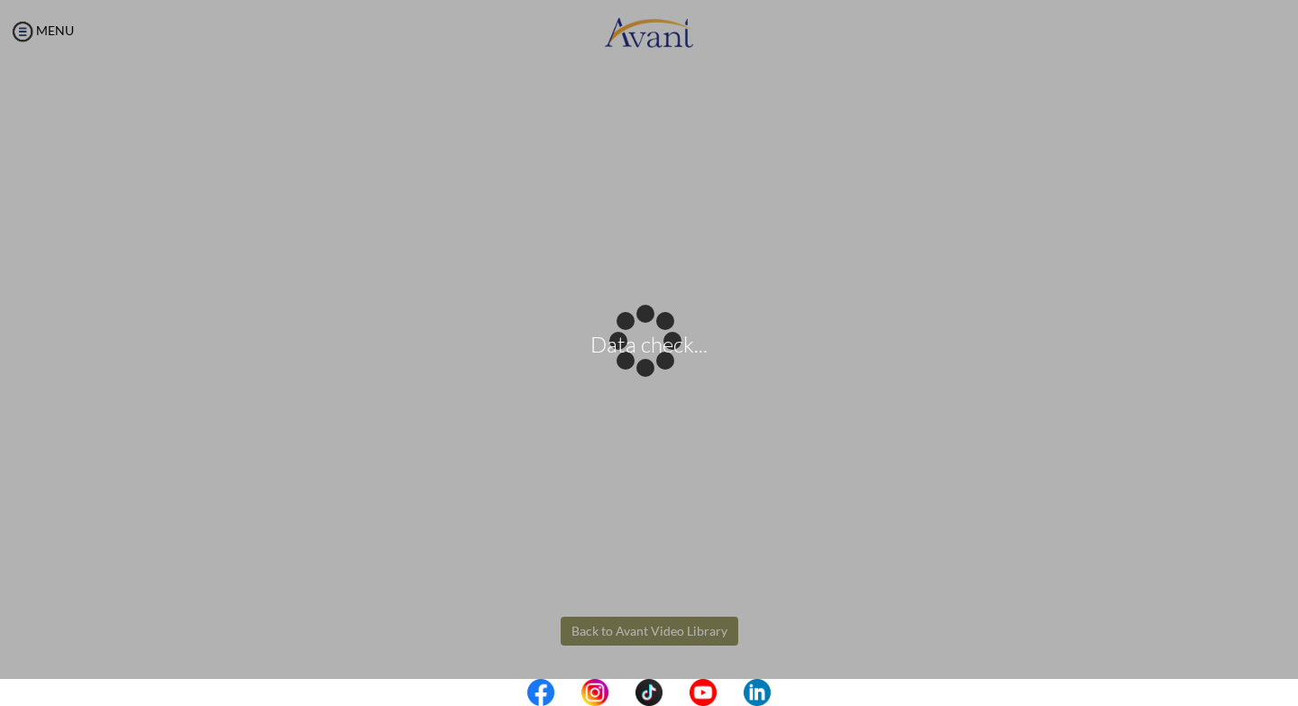
click at [667, 636] on body "Data check... Maintenance break. Please come back in 2 hours. MENU My Status Wh…" at bounding box center [649, 353] width 1298 height 706
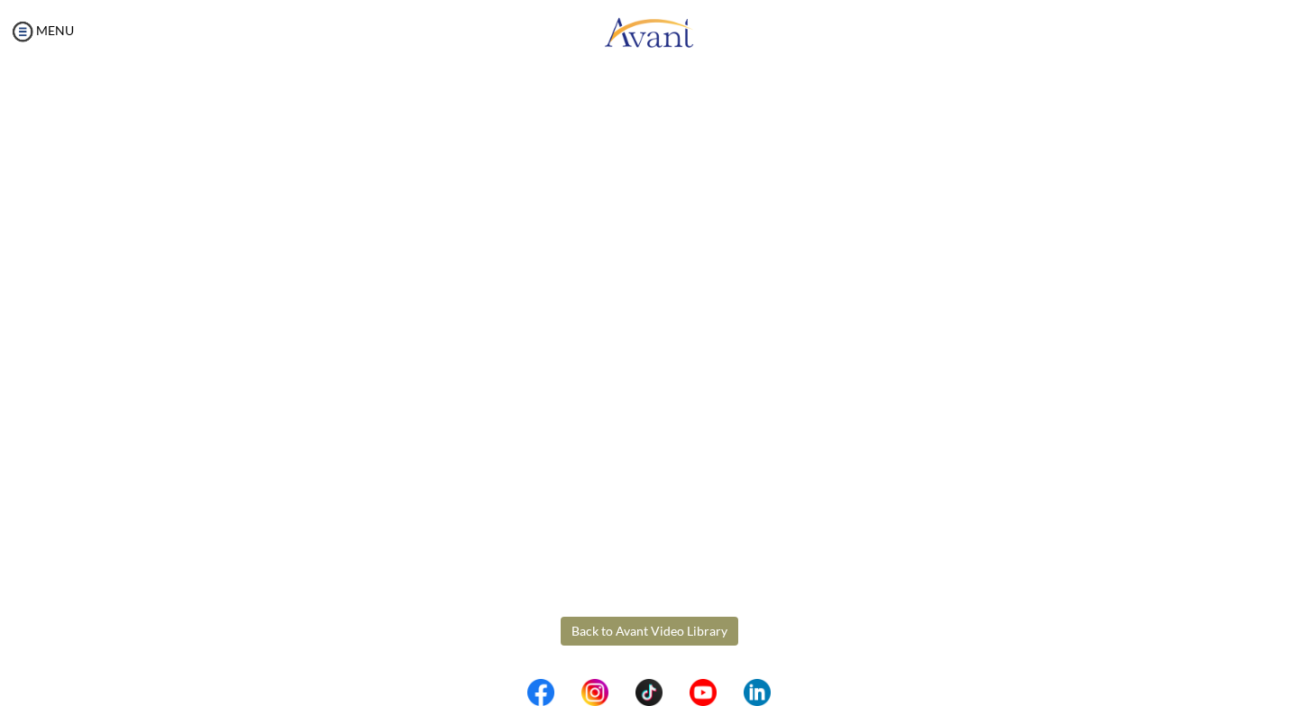
click at [638, 630] on button "Back to Avant Video Library" at bounding box center [650, 631] width 178 height 29
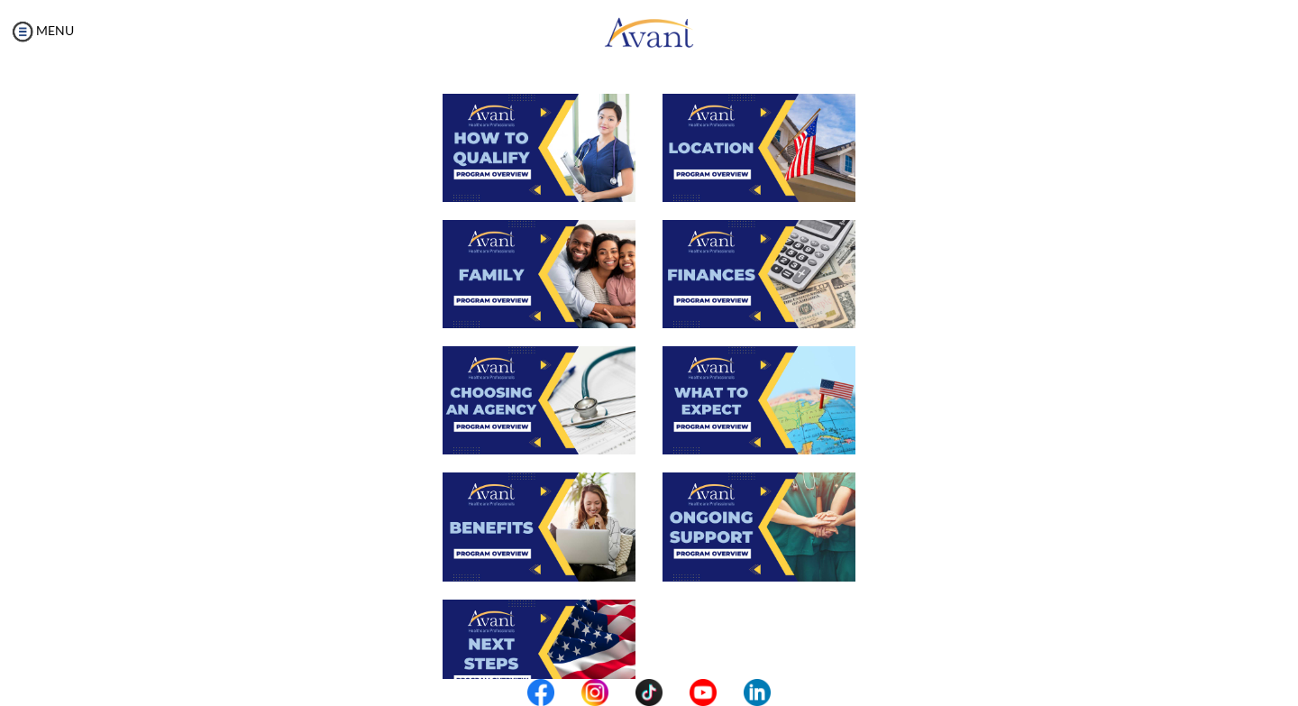
scroll to position [361, 0]
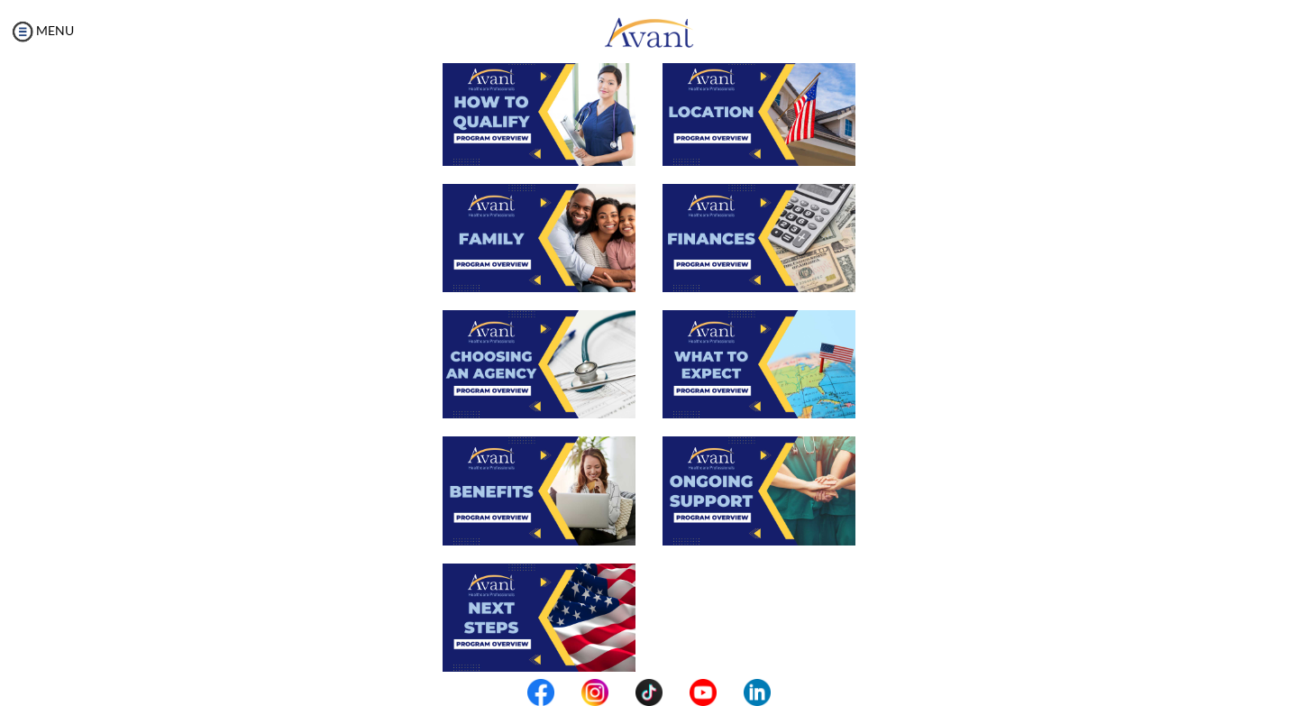
click at [766, 499] on img at bounding box center [759, 490] width 193 height 108
